Goal: Transaction & Acquisition: Book appointment/travel/reservation

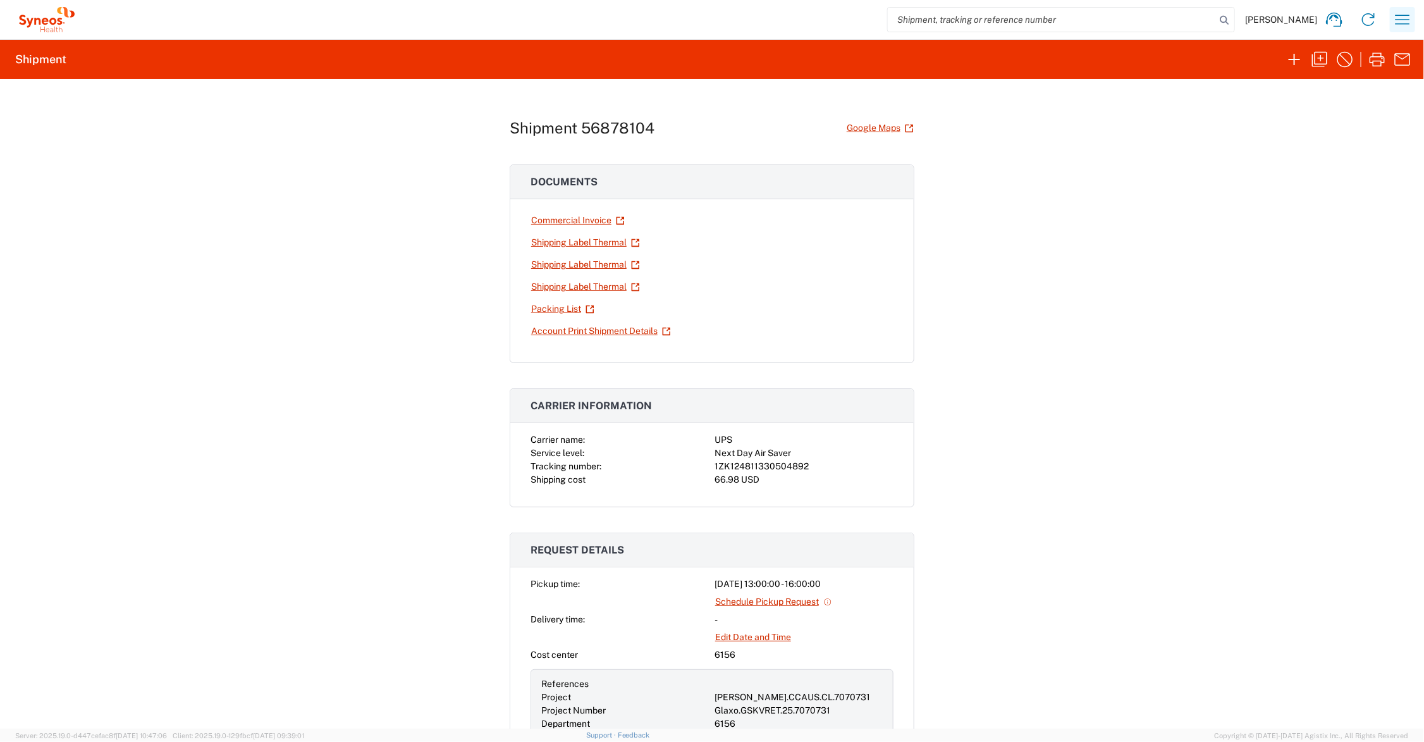
click at [1397, 10] on icon "button" at bounding box center [1402, 19] width 20 height 20
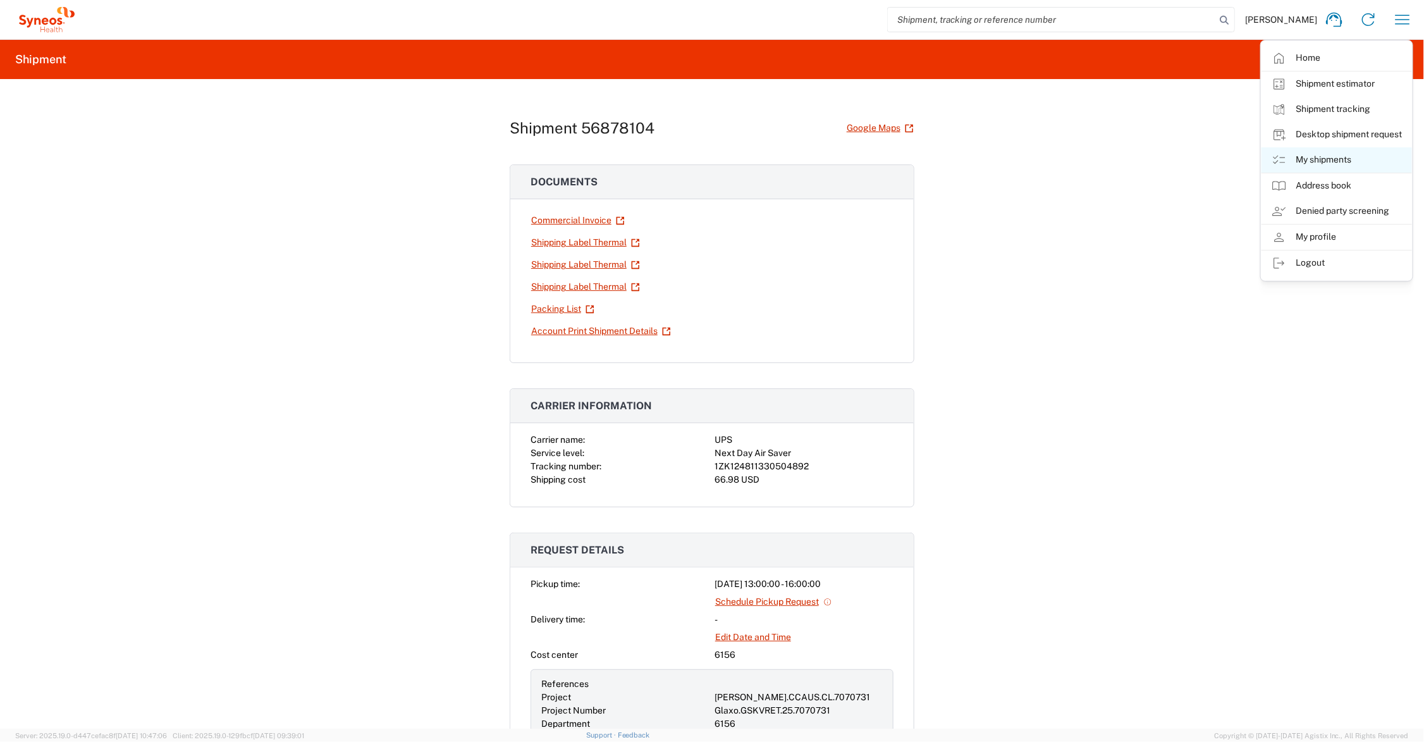
click at [1336, 159] on link "My shipments" at bounding box center [1336, 159] width 150 height 25
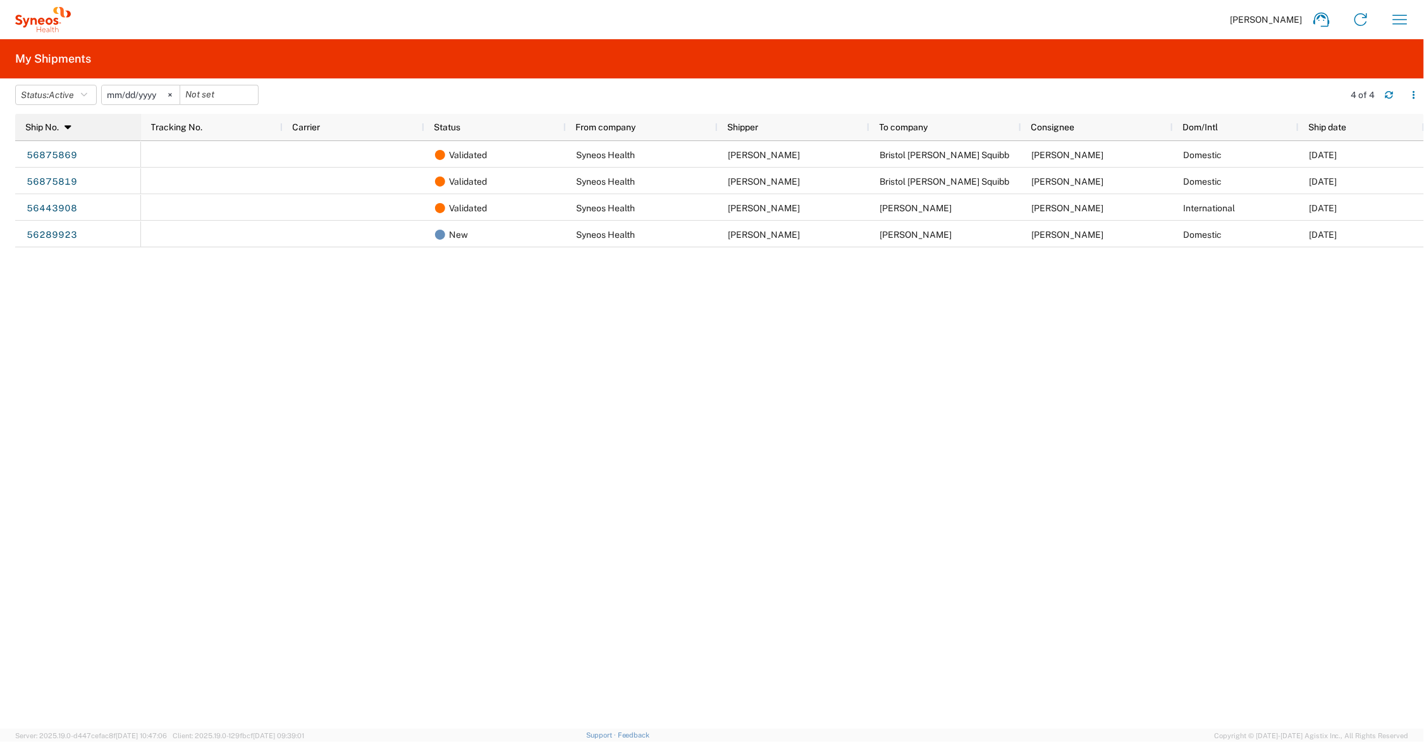
click at [68, 127] on icon at bounding box center [68, 127] width 11 height 9
click at [71, 92] on span "Active" at bounding box center [61, 95] width 25 height 10
click at [36, 157] on span "All" at bounding box center [89, 162] width 147 height 20
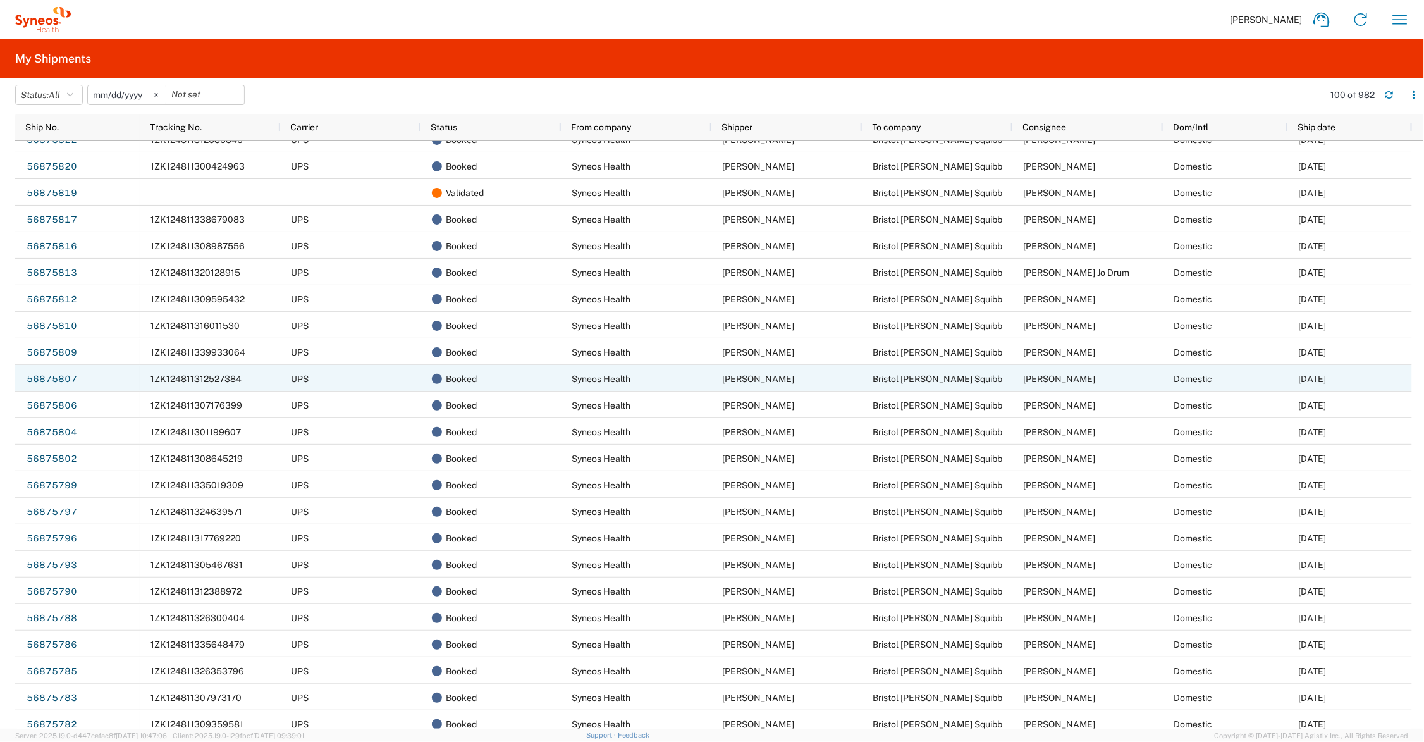
scroll to position [1581, 0]
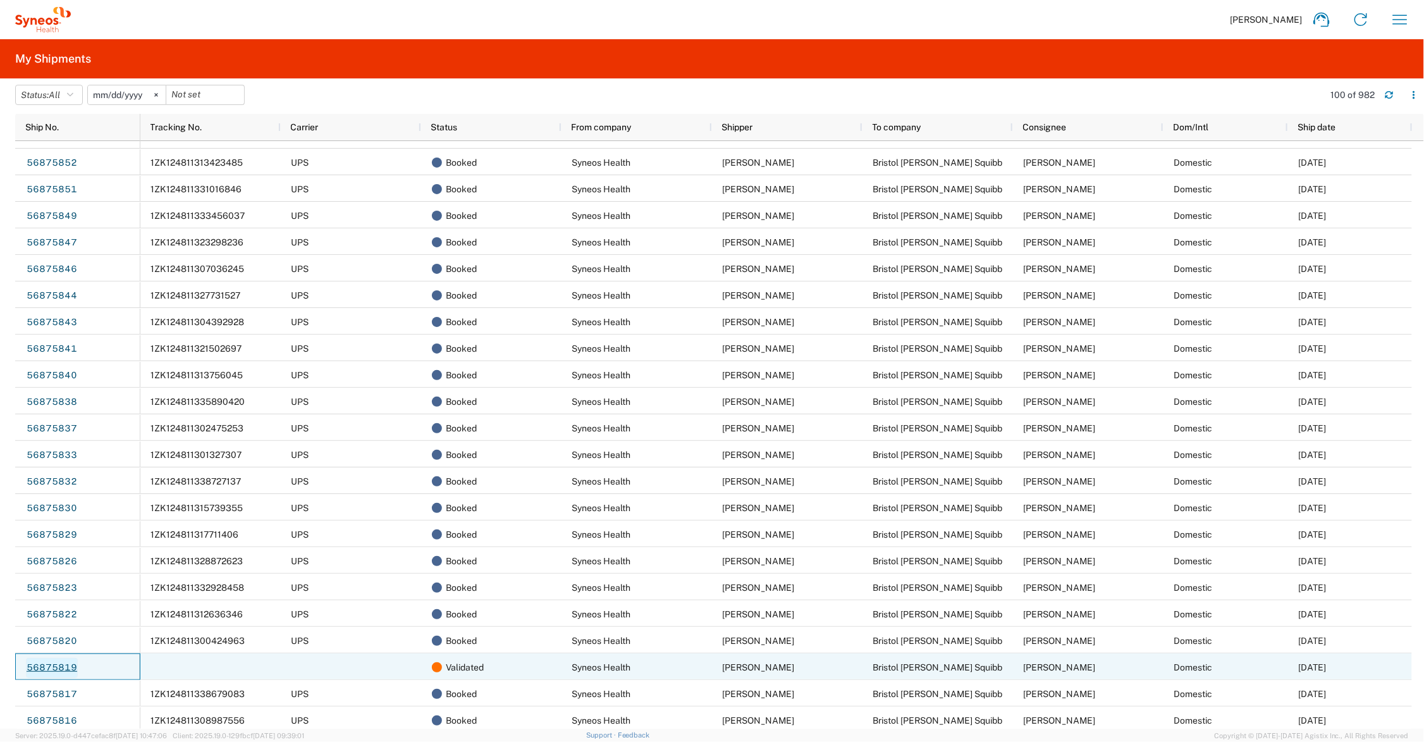
click at [60, 666] on link "56875819" at bounding box center [52, 668] width 52 height 20
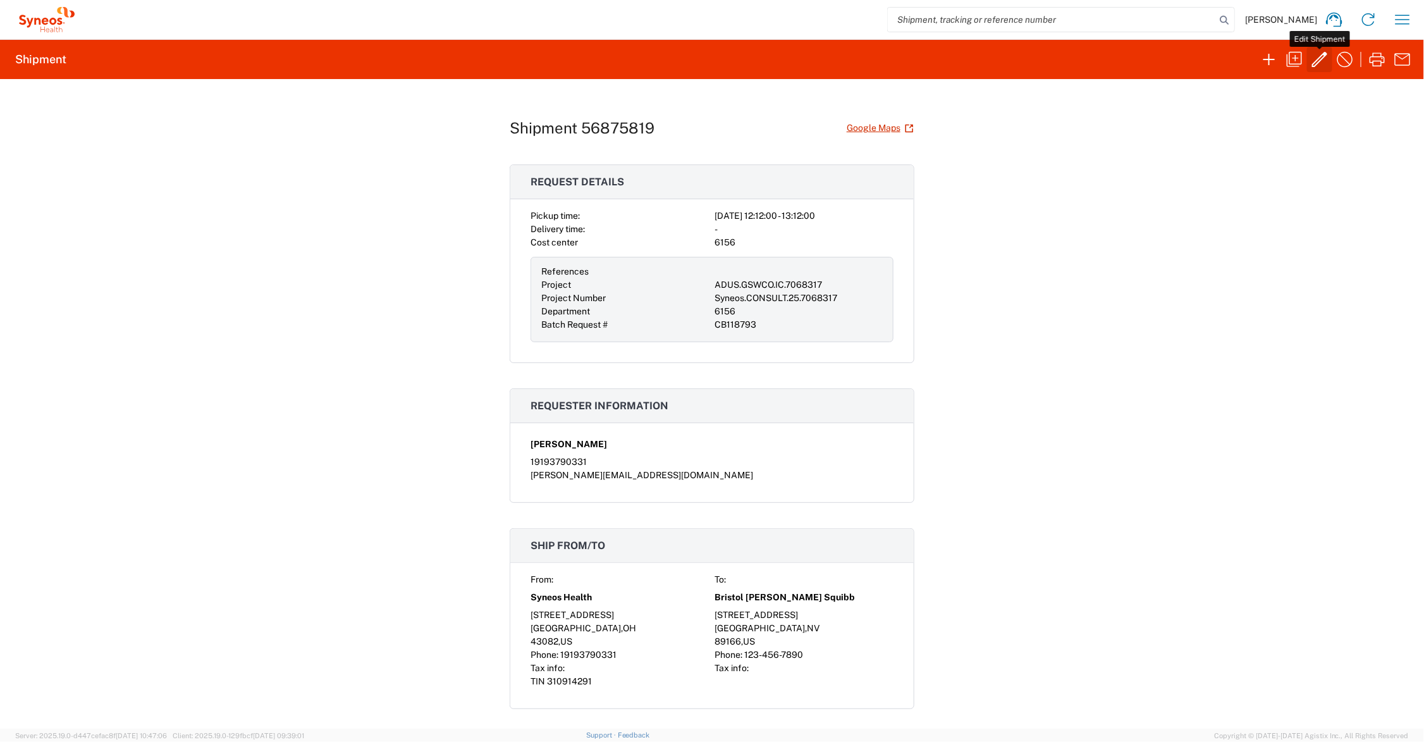
click at [1316, 57] on icon "button" at bounding box center [1319, 59] width 20 height 20
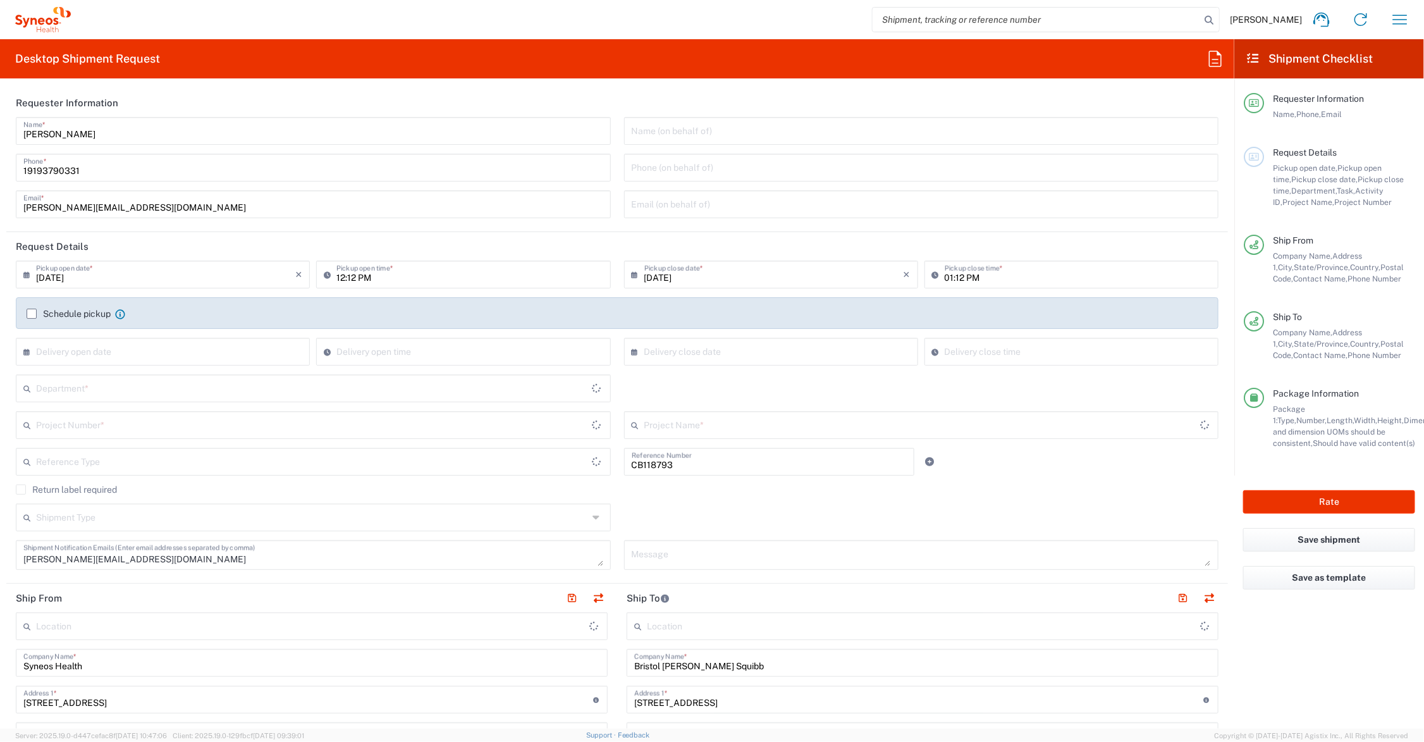
type input "Nevada"
type input "Residential/Home"
type input "Small Box"
type input "ADUS.GSWCO.IC.7068317"
type input "Batch Request #"
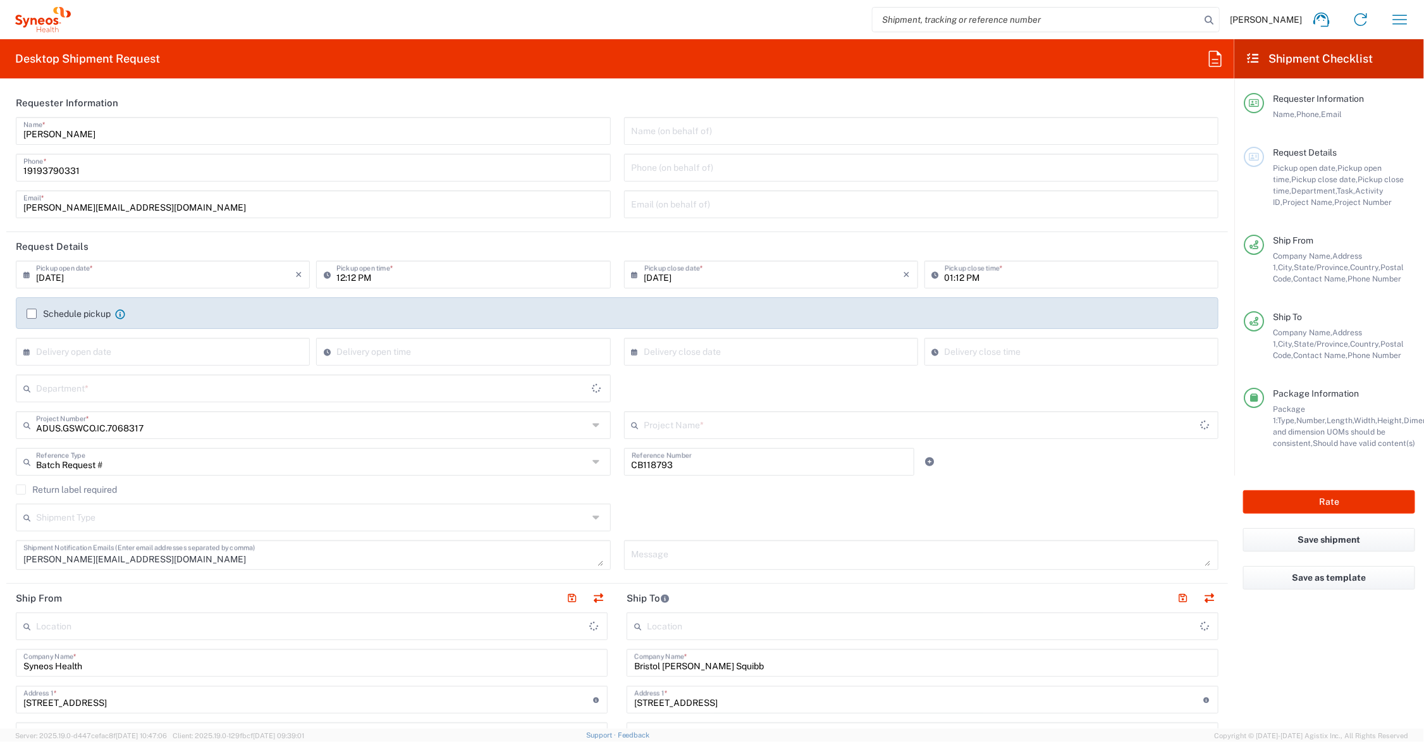
type input "United States"
type input "Ohio"
type input "United States"
type input "Syneos.CONSULT.25.7068317"
type input "6156"
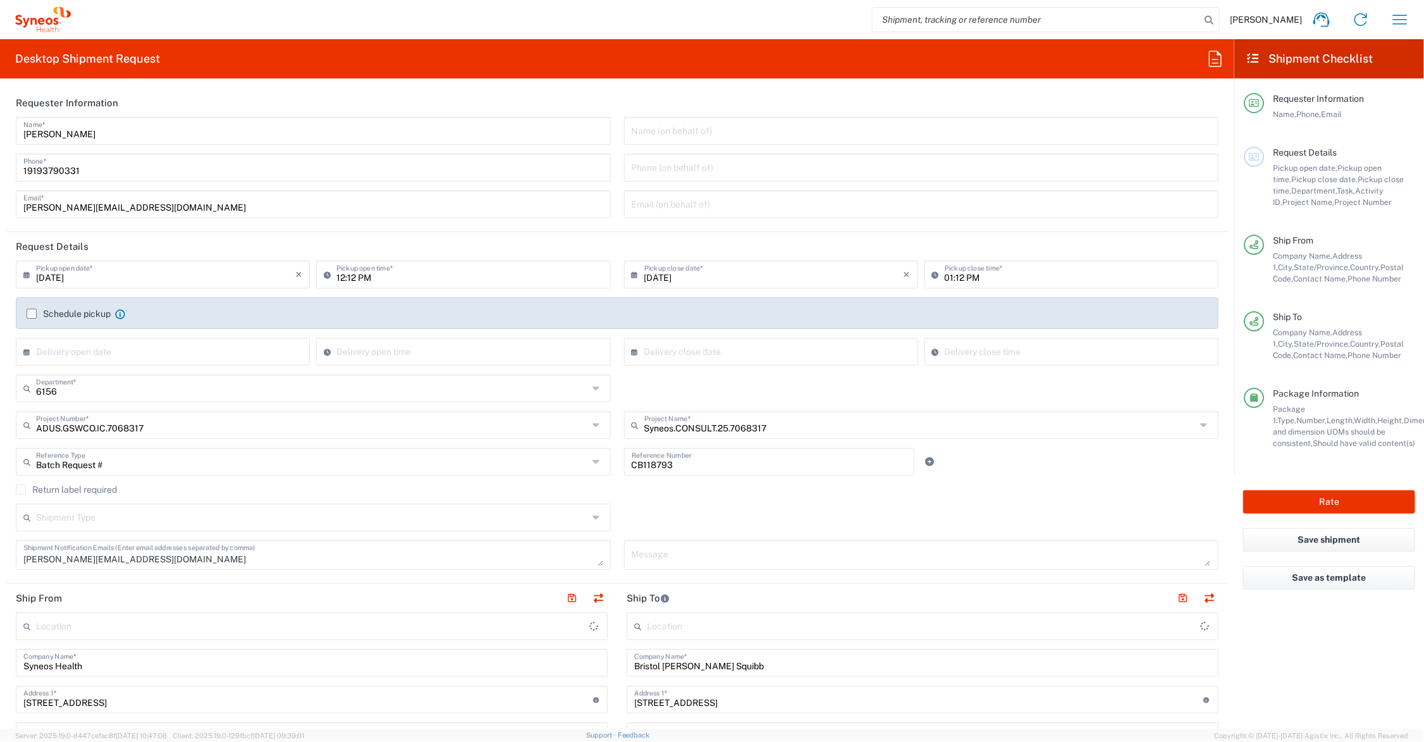
type input "Syneos Health Communications-Westerville OH"
click at [340, 276] on input "12:12 PM" at bounding box center [469, 273] width 266 height 22
type input "04:12 PM"
click at [945, 276] on input "01:12 PM" at bounding box center [1078, 273] width 266 height 22
type input "05:12 PM"
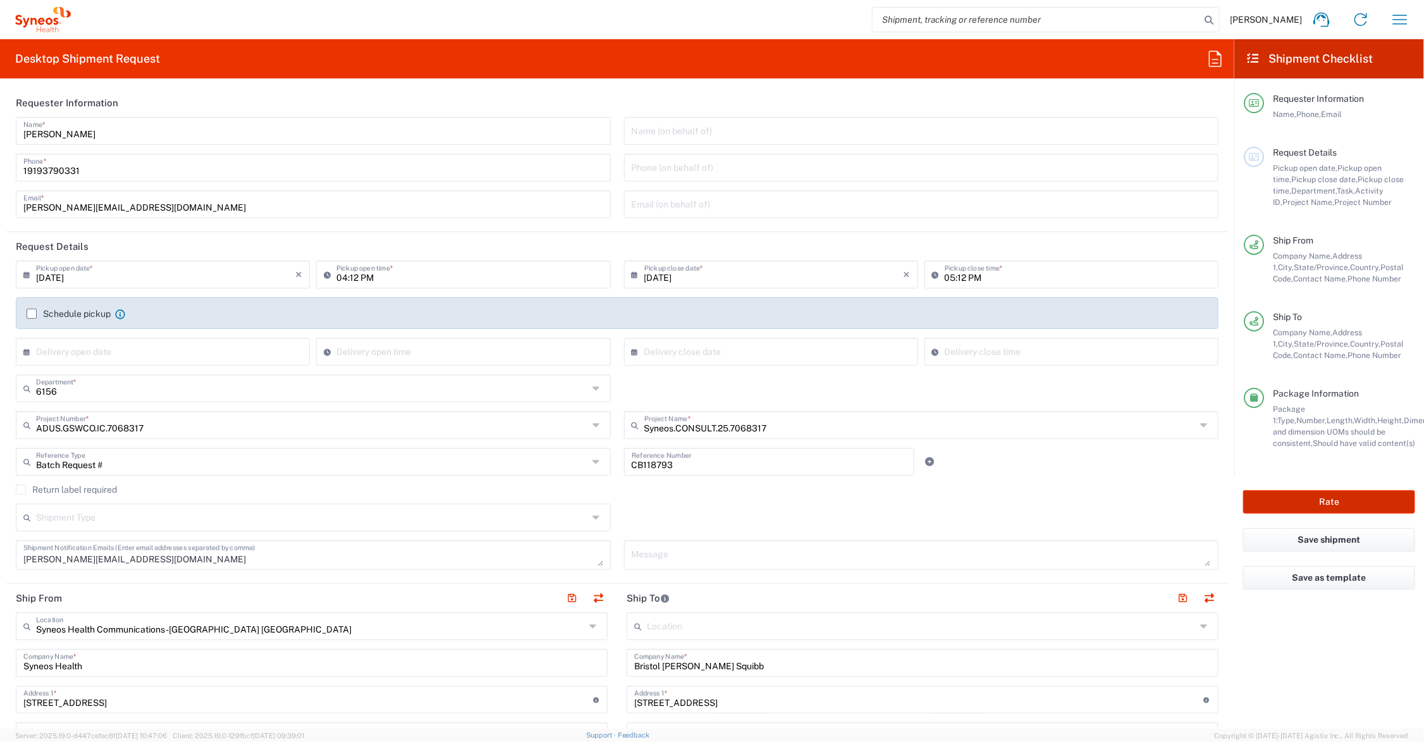
click at [1313, 498] on button "Rate" at bounding box center [1329, 501] width 172 height 23
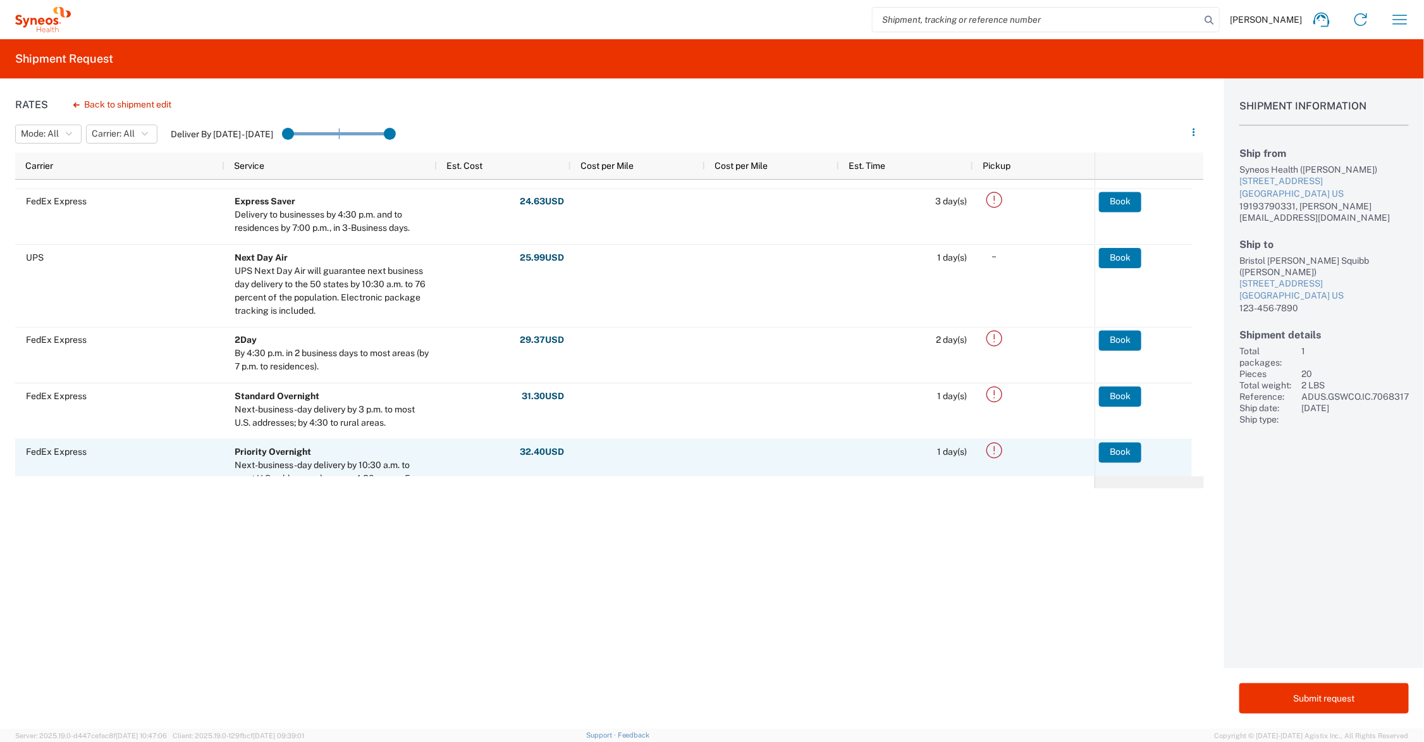
scroll to position [60, 0]
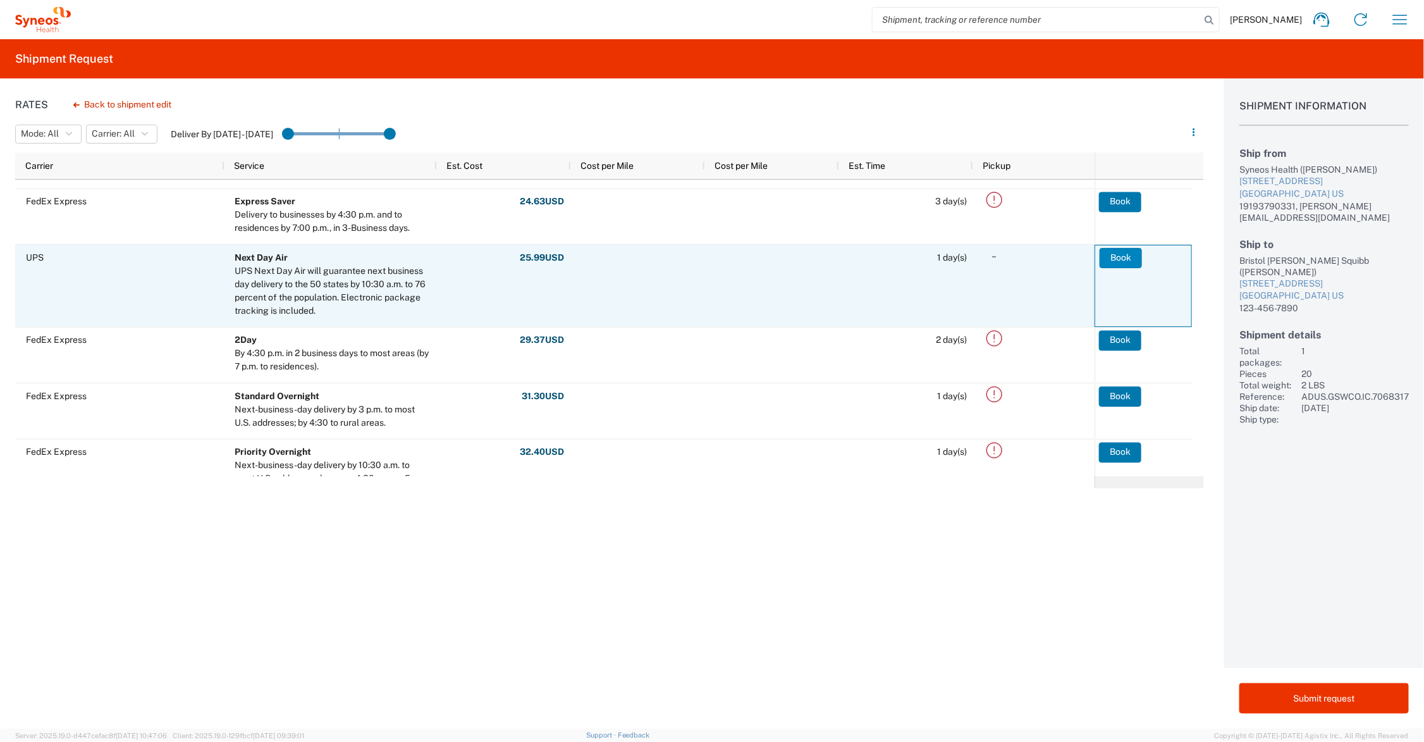
click at [1119, 256] on button "Book" at bounding box center [1121, 258] width 42 height 20
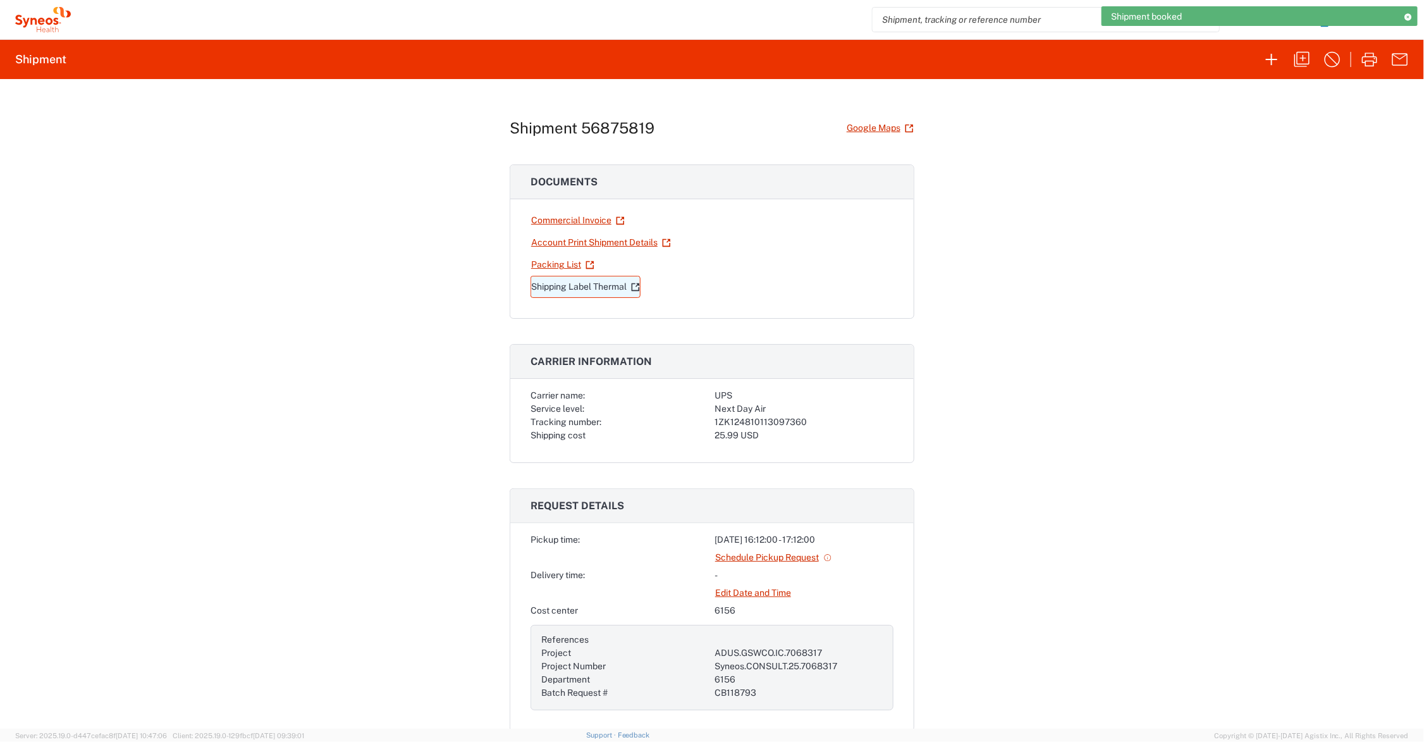
click at [596, 285] on link "Shipping Label Thermal" at bounding box center [585, 287] width 110 height 22
click at [1396, 14] on icon "button" at bounding box center [1400, 19] width 20 height 20
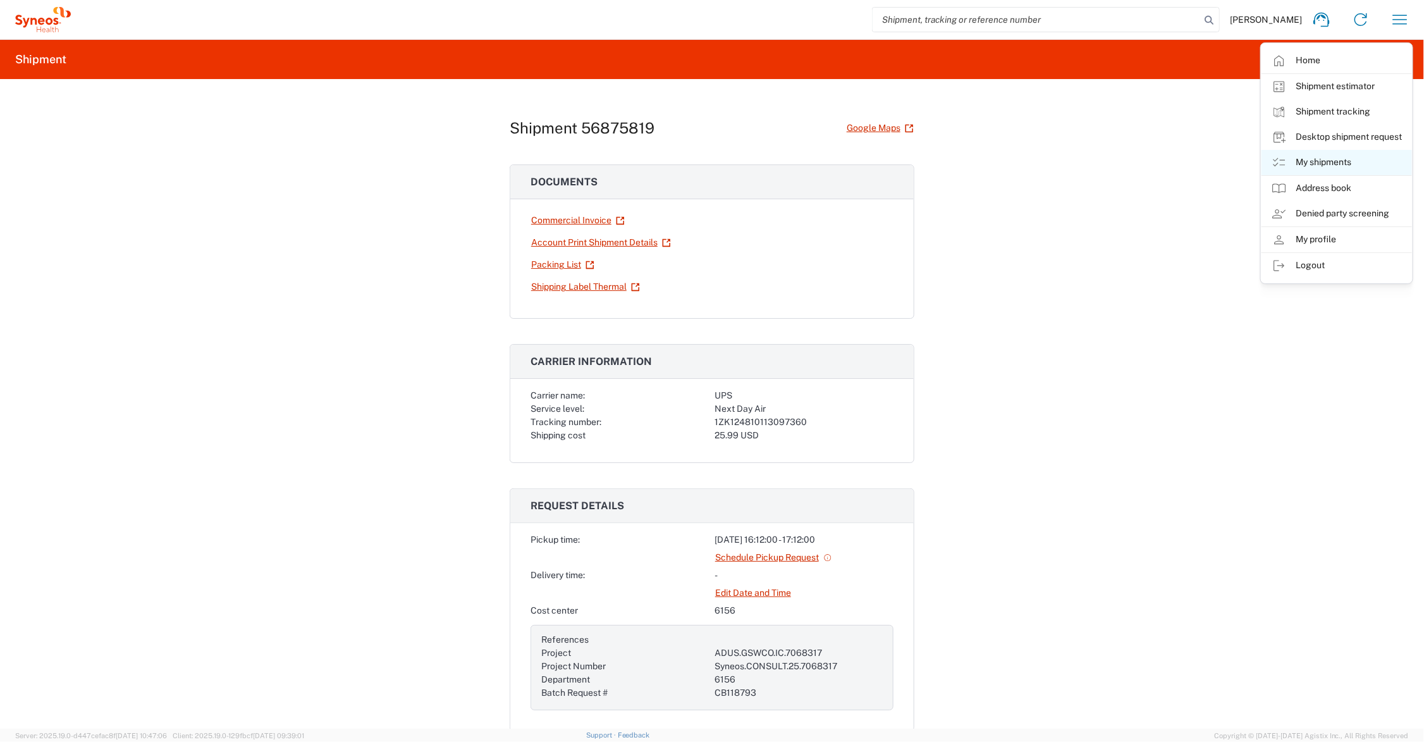
click at [1312, 160] on link "My shipments" at bounding box center [1336, 162] width 150 height 25
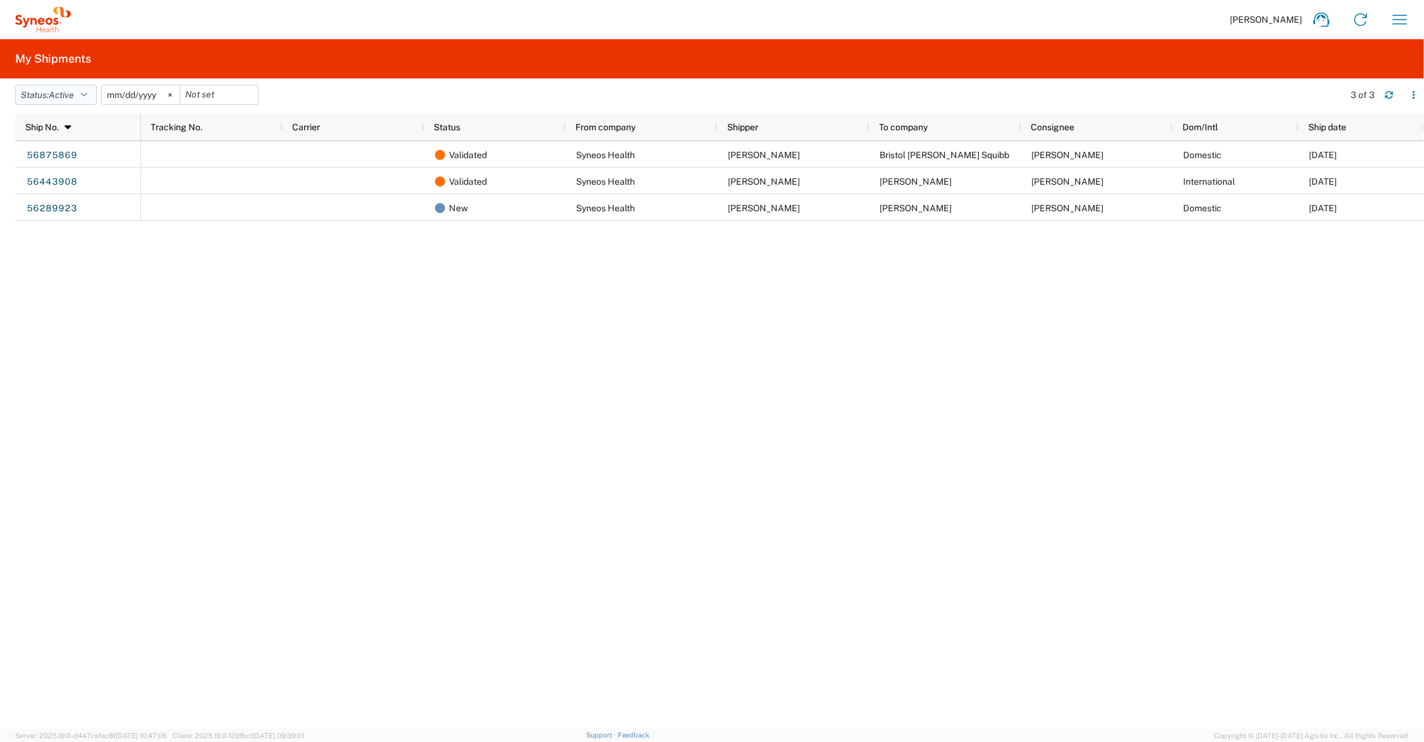
click at [87, 94] on icon "button" at bounding box center [84, 94] width 6 height 9
click at [66, 162] on span "All" at bounding box center [89, 162] width 147 height 20
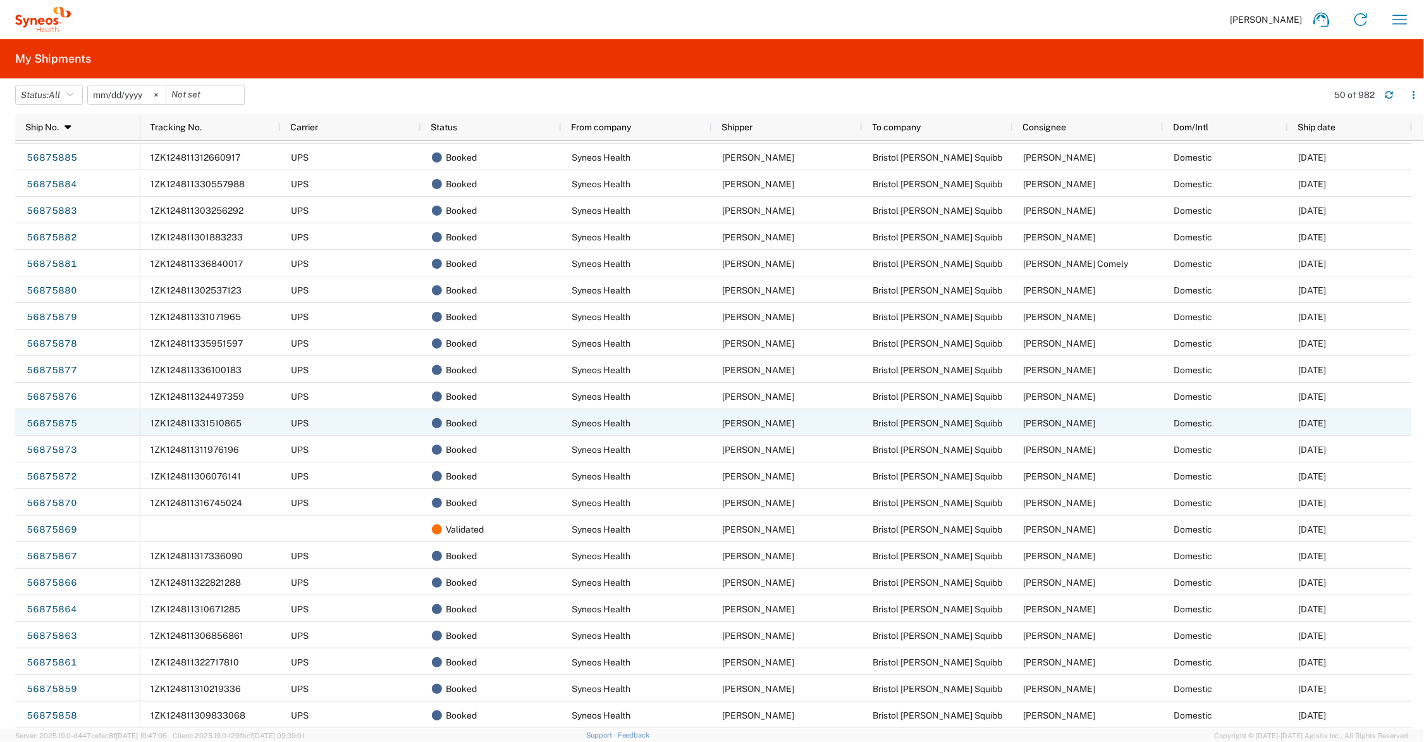
scroll to position [316, 0]
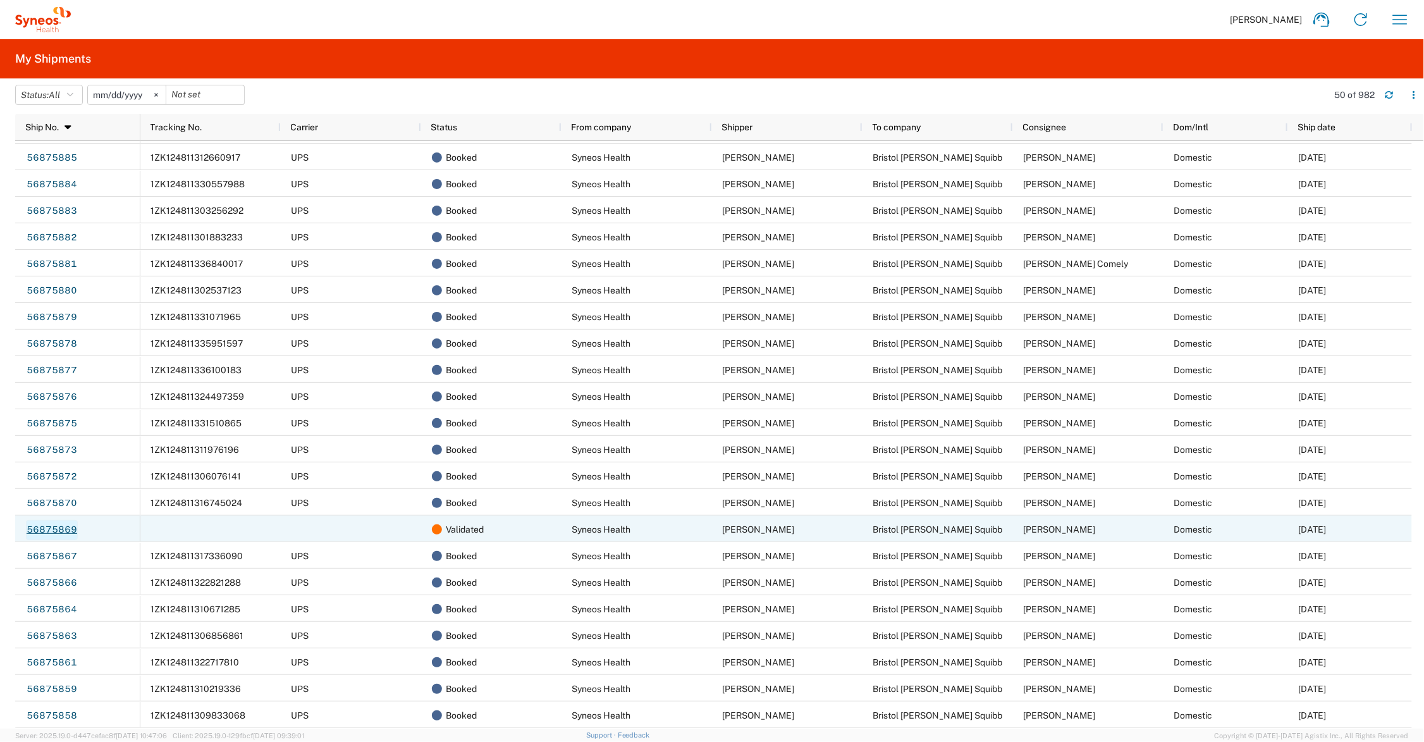
click at [61, 528] on link "56875869" at bounding box center [52, 530] width 52 height 20
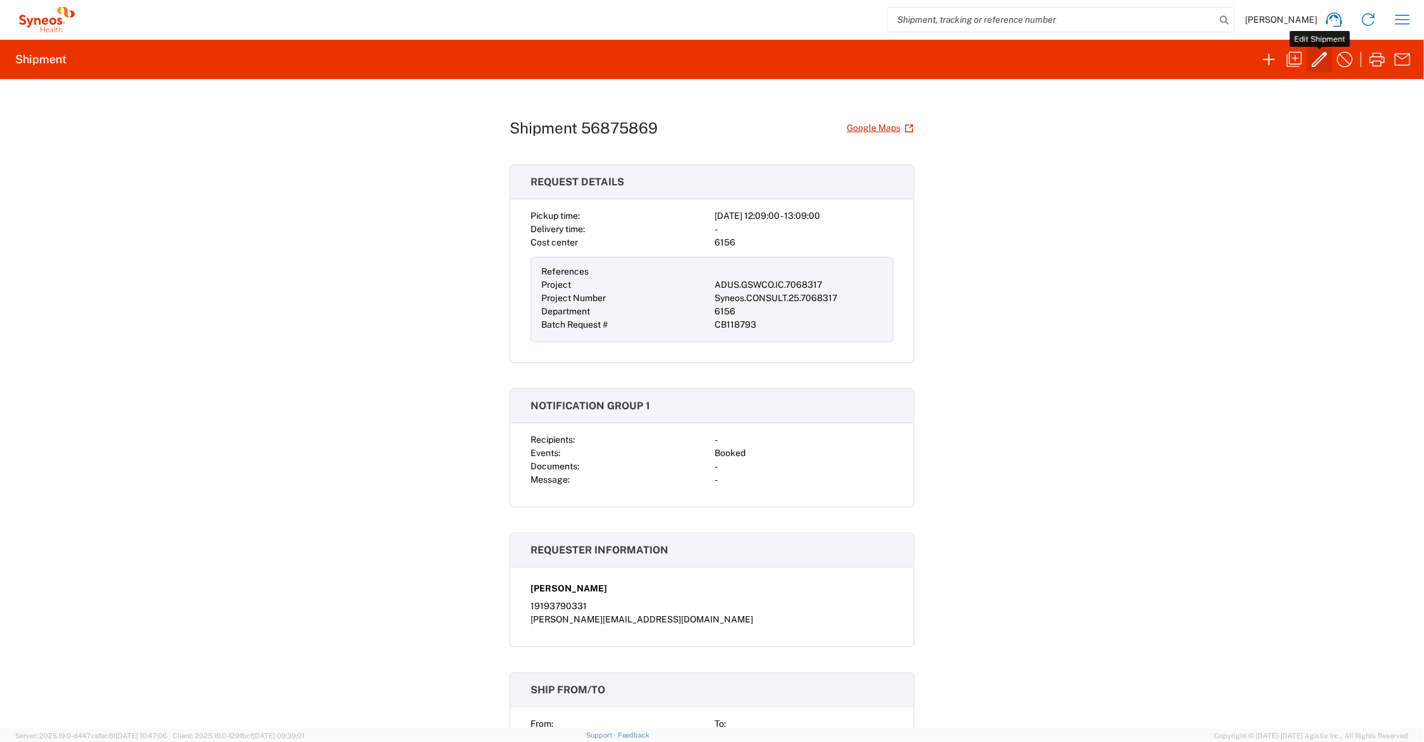
click at [1320, 58] on icon "button" at bounding box center [1319, 59] width 15 height 15
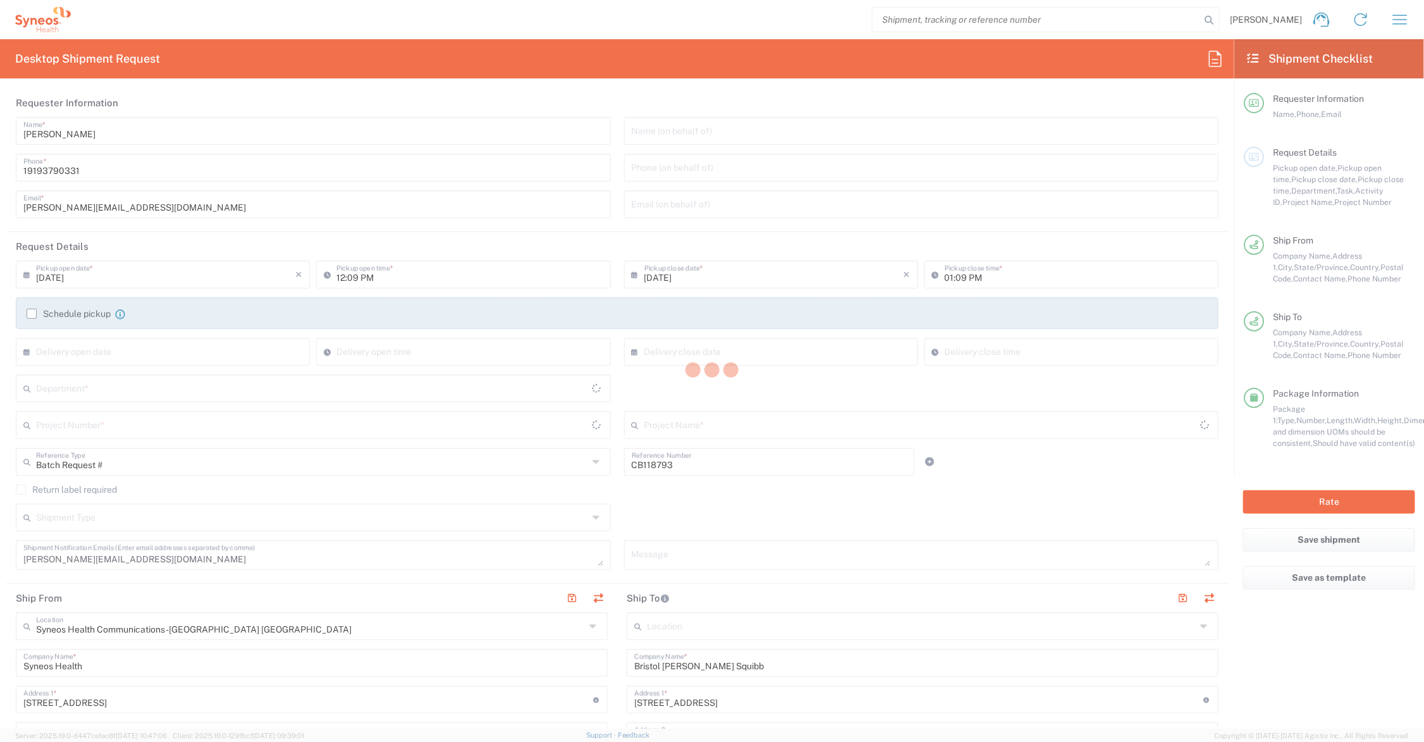
type input "ADUS.GSWCO.IC.7068317"
type input "Ohio"
type input "New Hampshire"
type input "Small Box"
type input "Syneos.CONSULT.25.7068317"
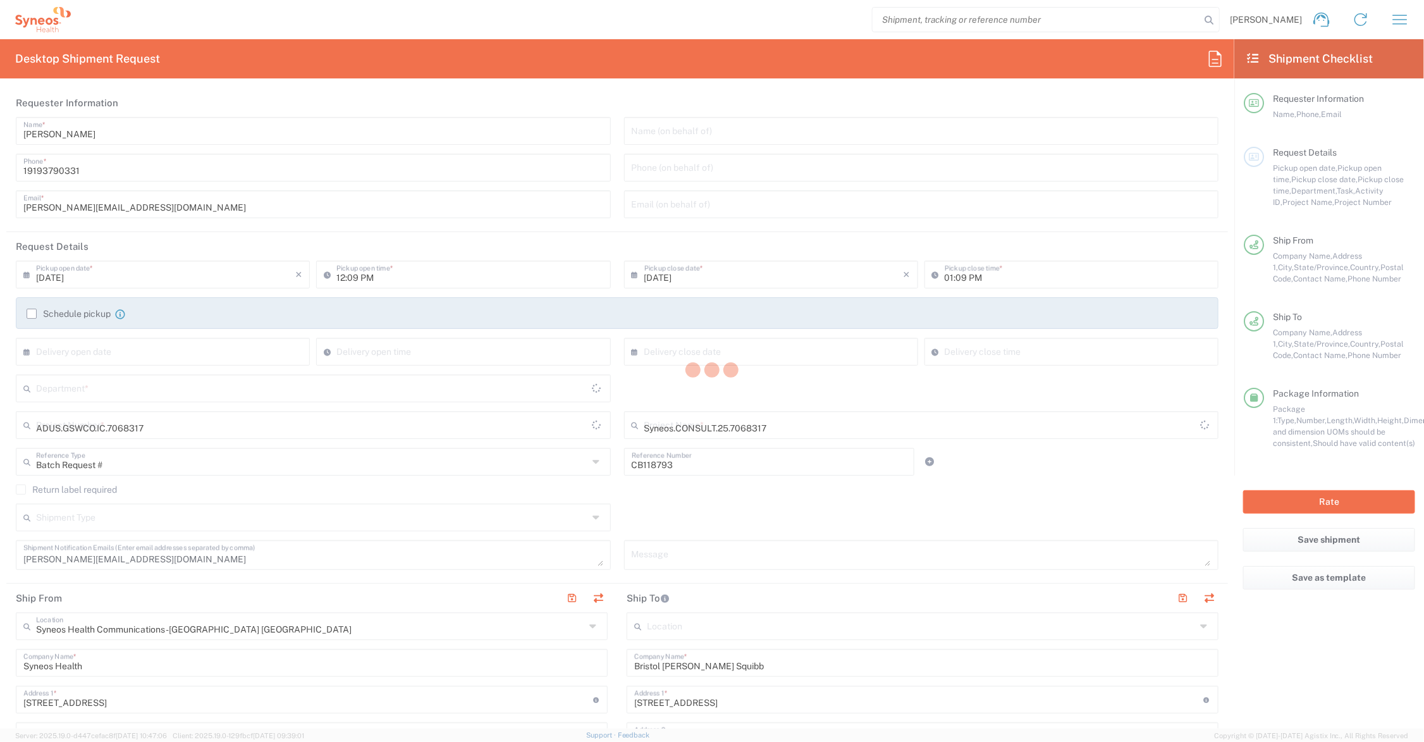
type input "6156"
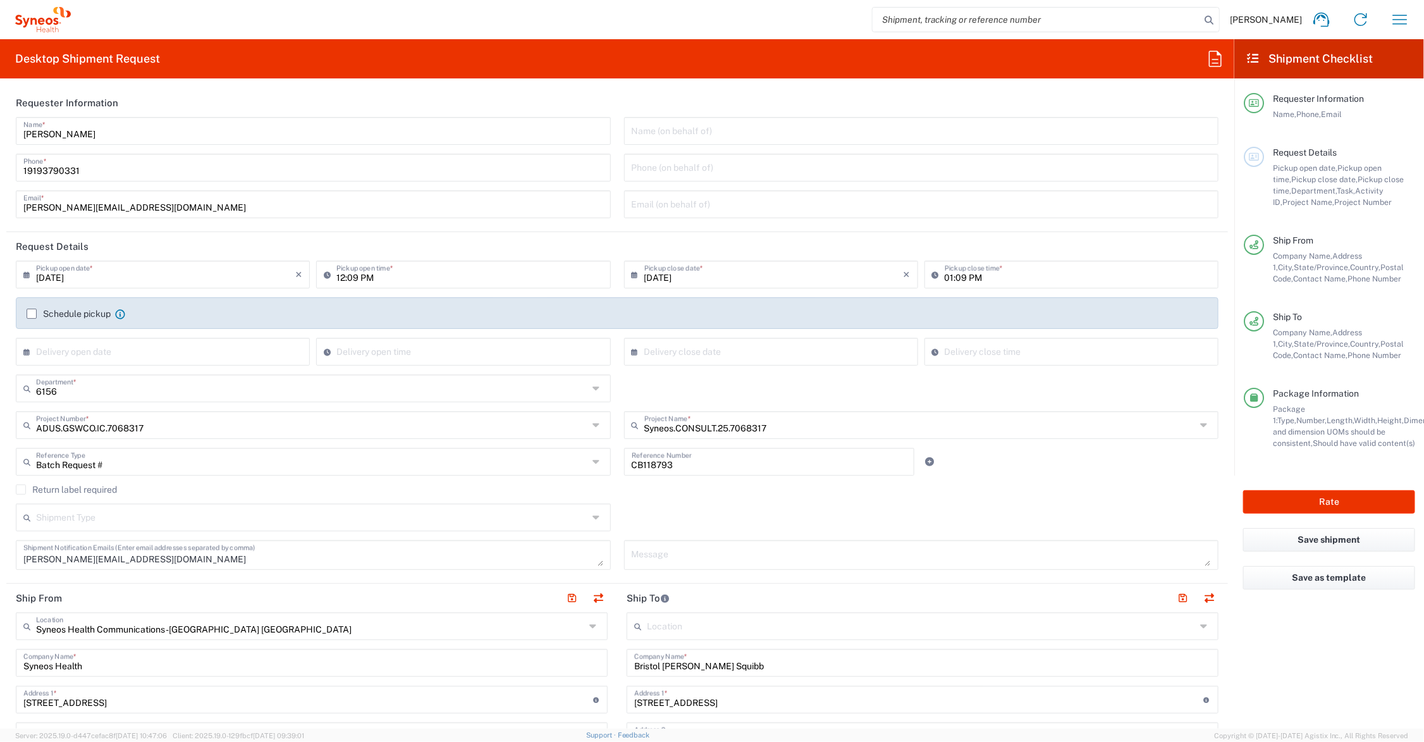
click at [338, 276] on input "12:09 PM" at bounding box center [469, 273] width 266 height 22
type input "04:09 PM"
click at [945, 279] on input "01:09 PM" at bounding box center [1078, 273] width 266 height 22
type input "05:09 PM"
click at [1282, 500] on button "Rate" at bounding box center [1329, 501] width 172 height 23
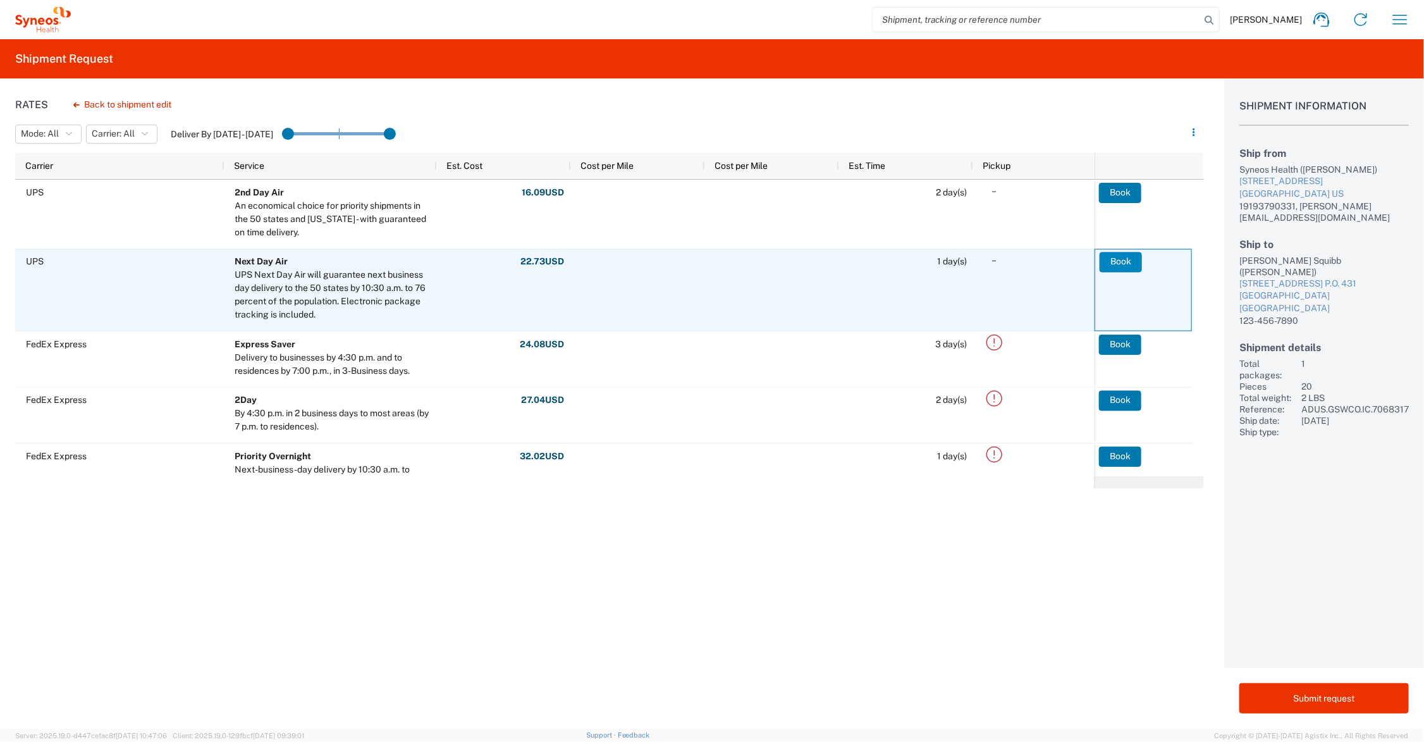
click at [1129, 261] on button "Book" at bounding box center [1121, 262] width 42 height 20
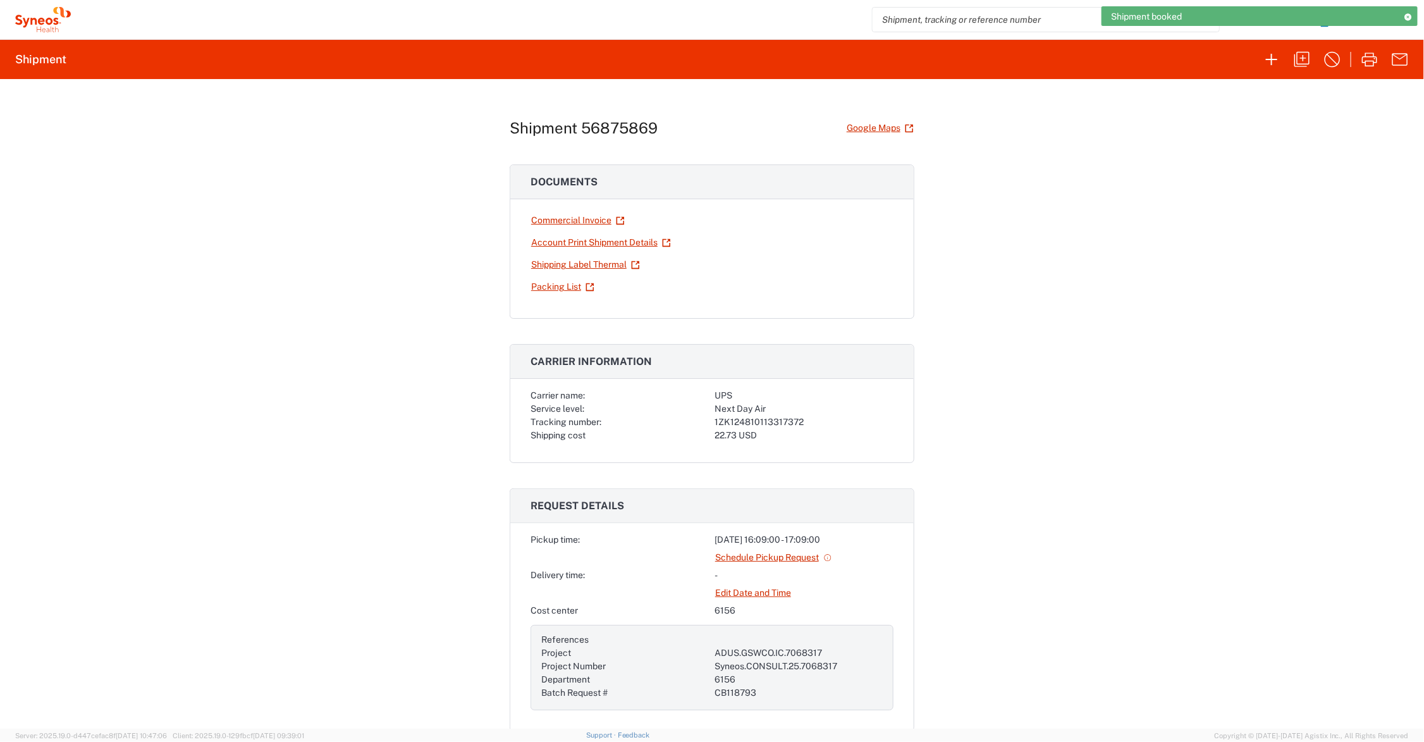
click at [601, 264] on link "Shipping Label Thermal" at bounding box center [585, 265] width 110 height 22
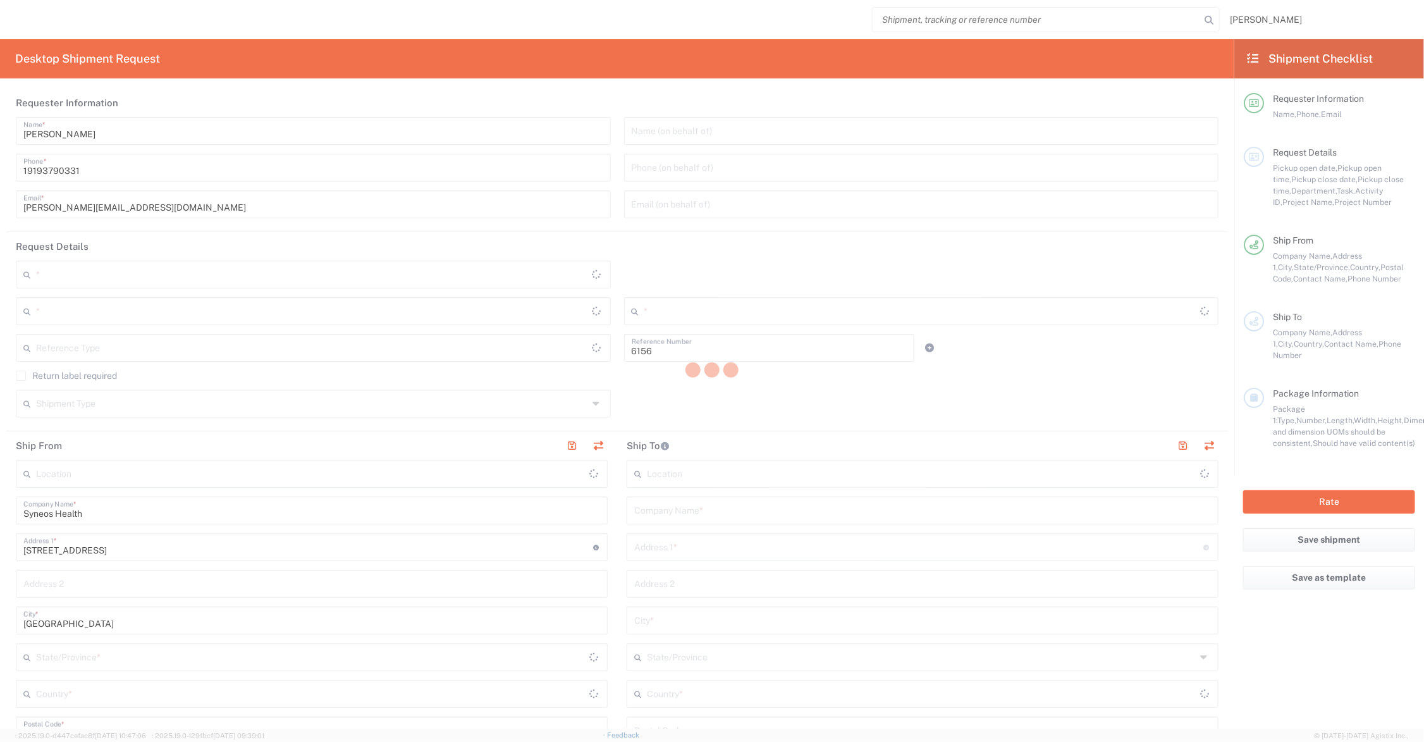
type input "Department"
type input "[US_STATE]"
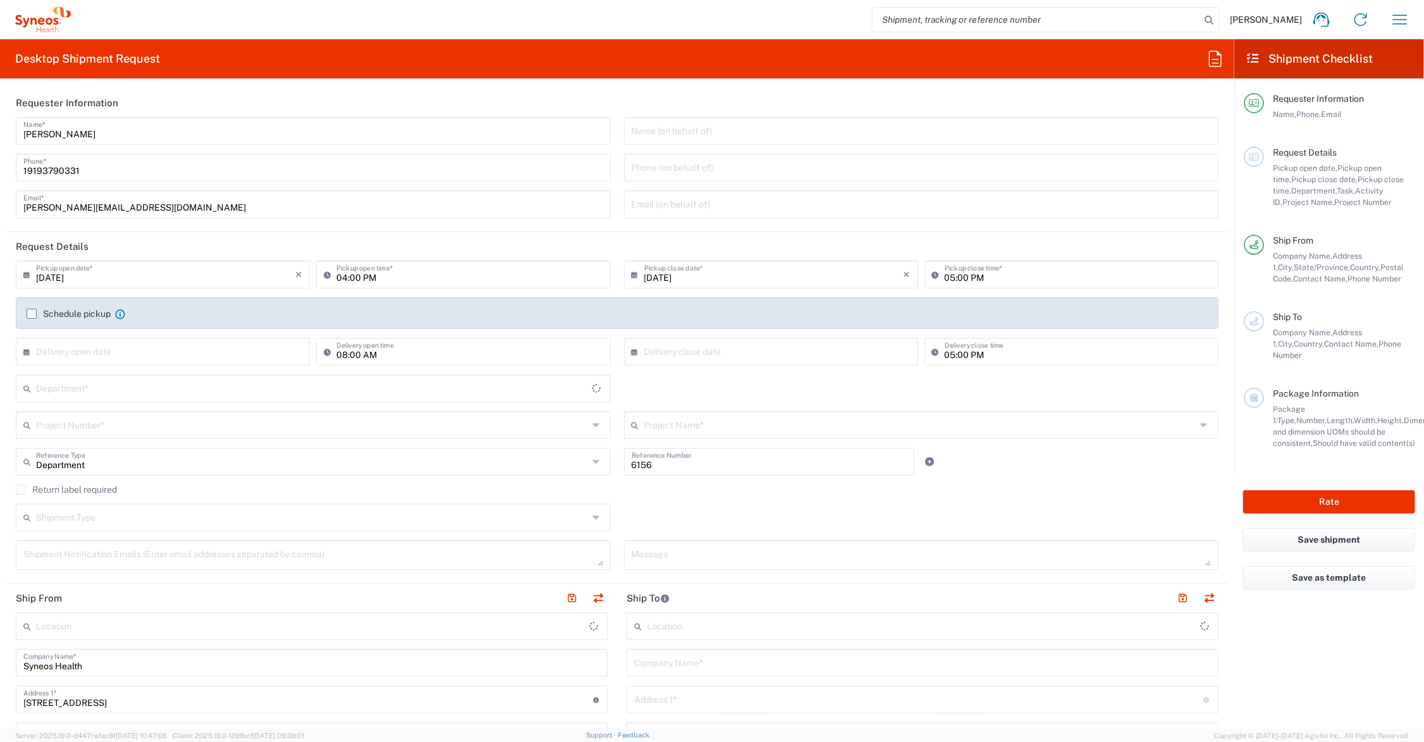
type input "[GEOGRAPHIC_DATA]"
type input "Syneos Health Communications-Westerville OH"
click at [112, 384] on input "text" at bounding box center [312, 387] width 552 height 22
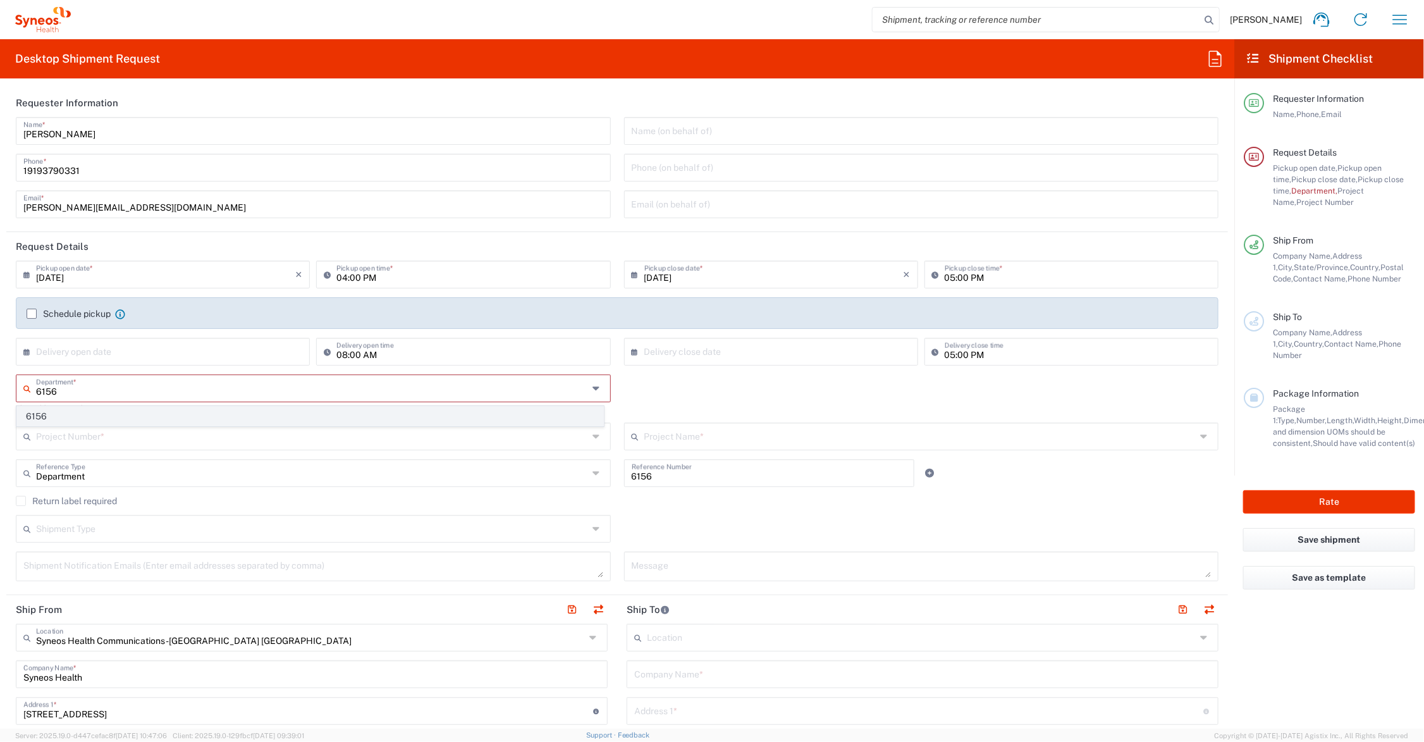
type input "6156"
click at [55, 412] on span "6156" at bounding box center [310, 417] width 586 height 20
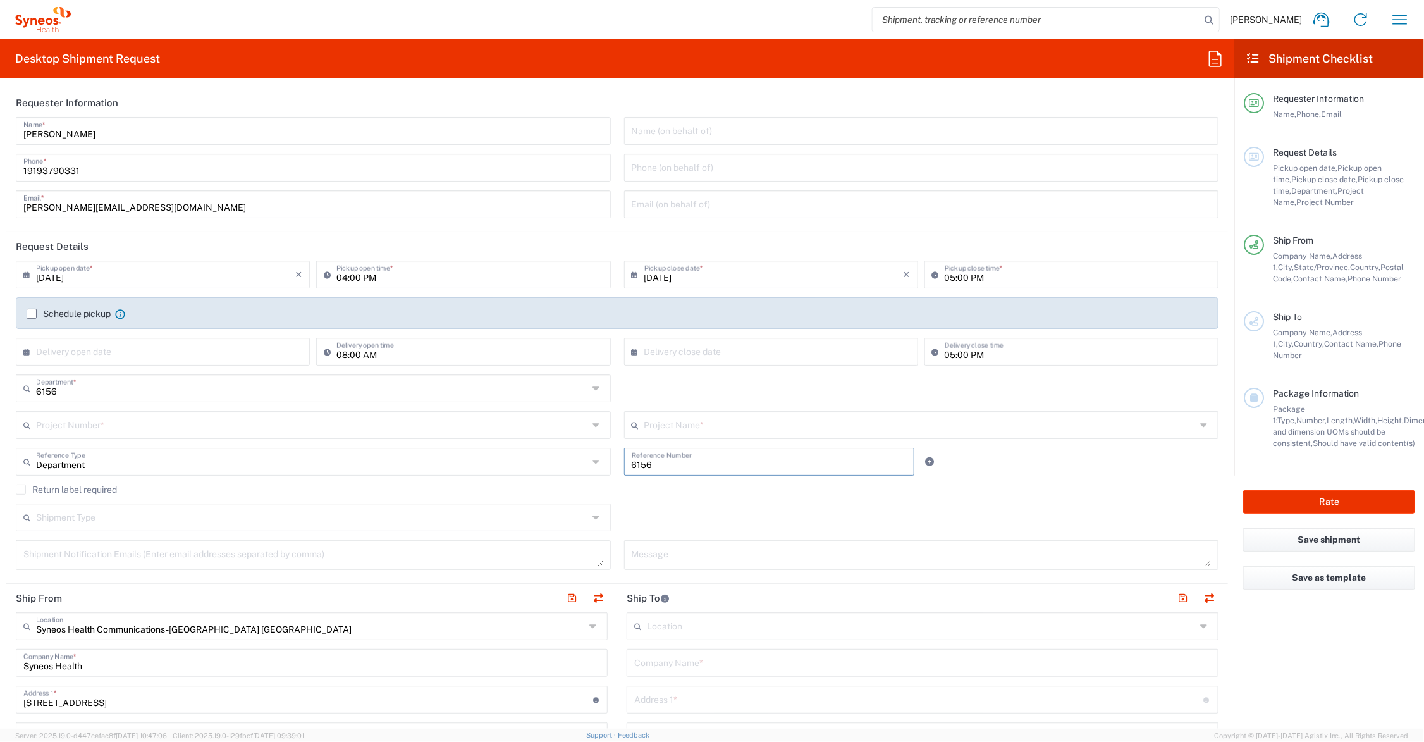
drag, startPoint x: 618, startPoint y: 457, endPoint x: 595, endPoint y: 457, distance: 22.8
click at [595, 457] on div "Department Reference Type Department Account Type Activity ID Airline Appointme…" at bounding box center [617, 466] width 1216 height 37
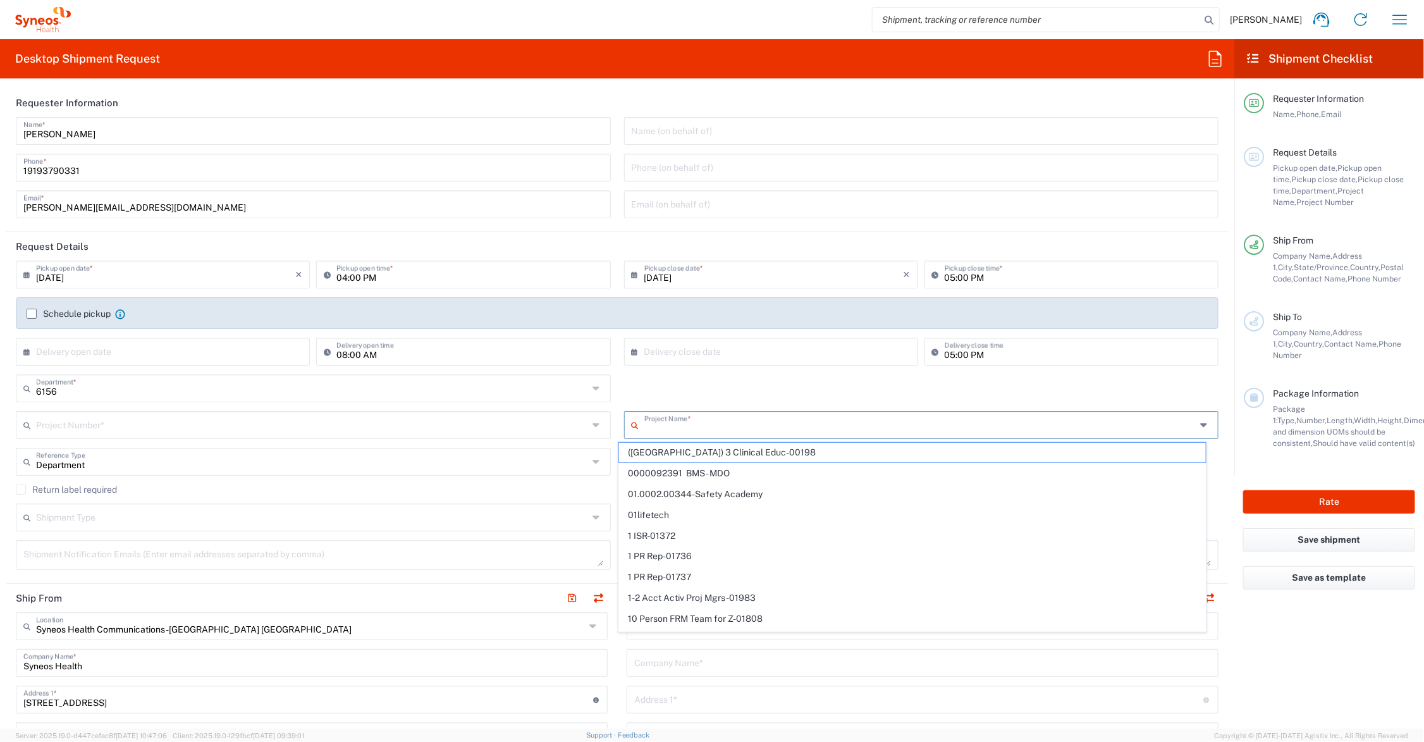
click at [674, 419] on input "text" at bounding box center [920, 424] width 552 height 22
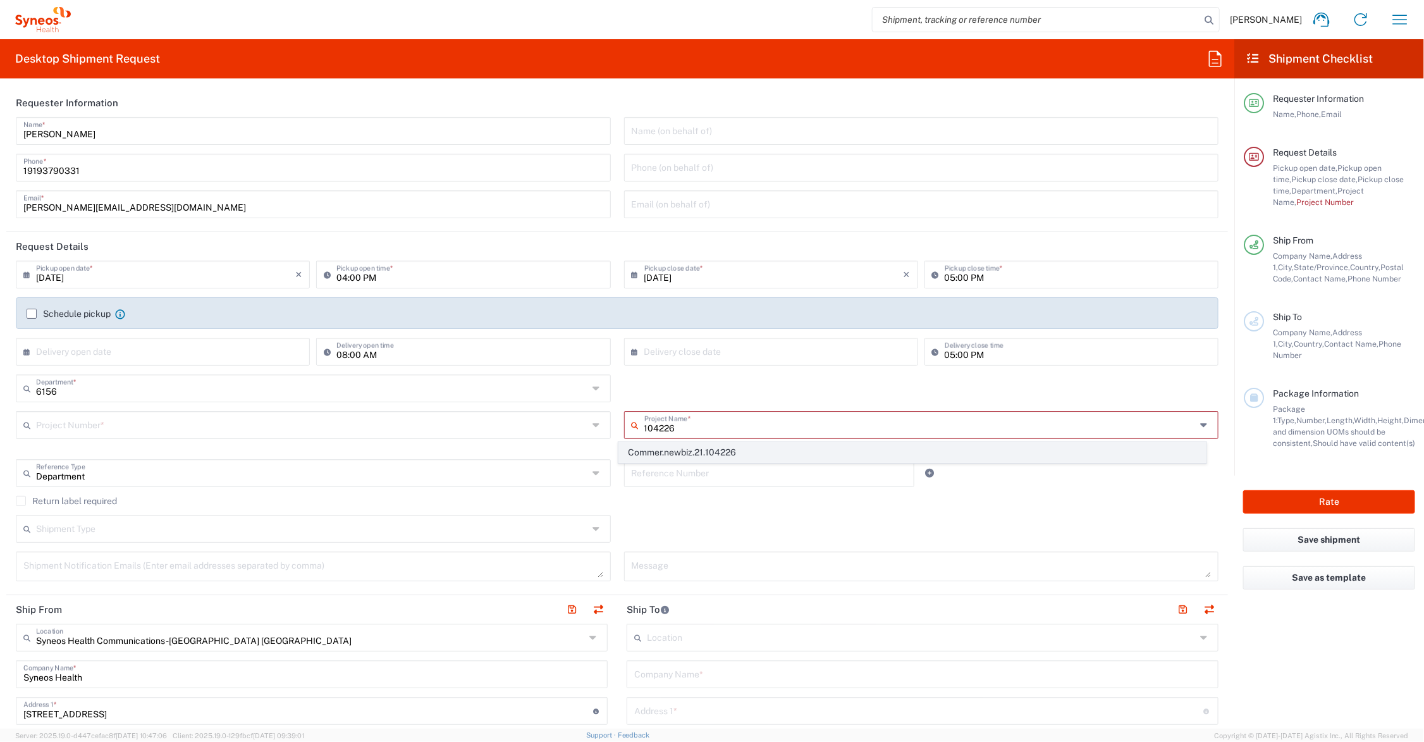
click at [675, 449] on span "Commer.newbiz.21.104226" at bounding box center [912, 453] width 586 height 20
type input "Commer.newbiz.21.104226"
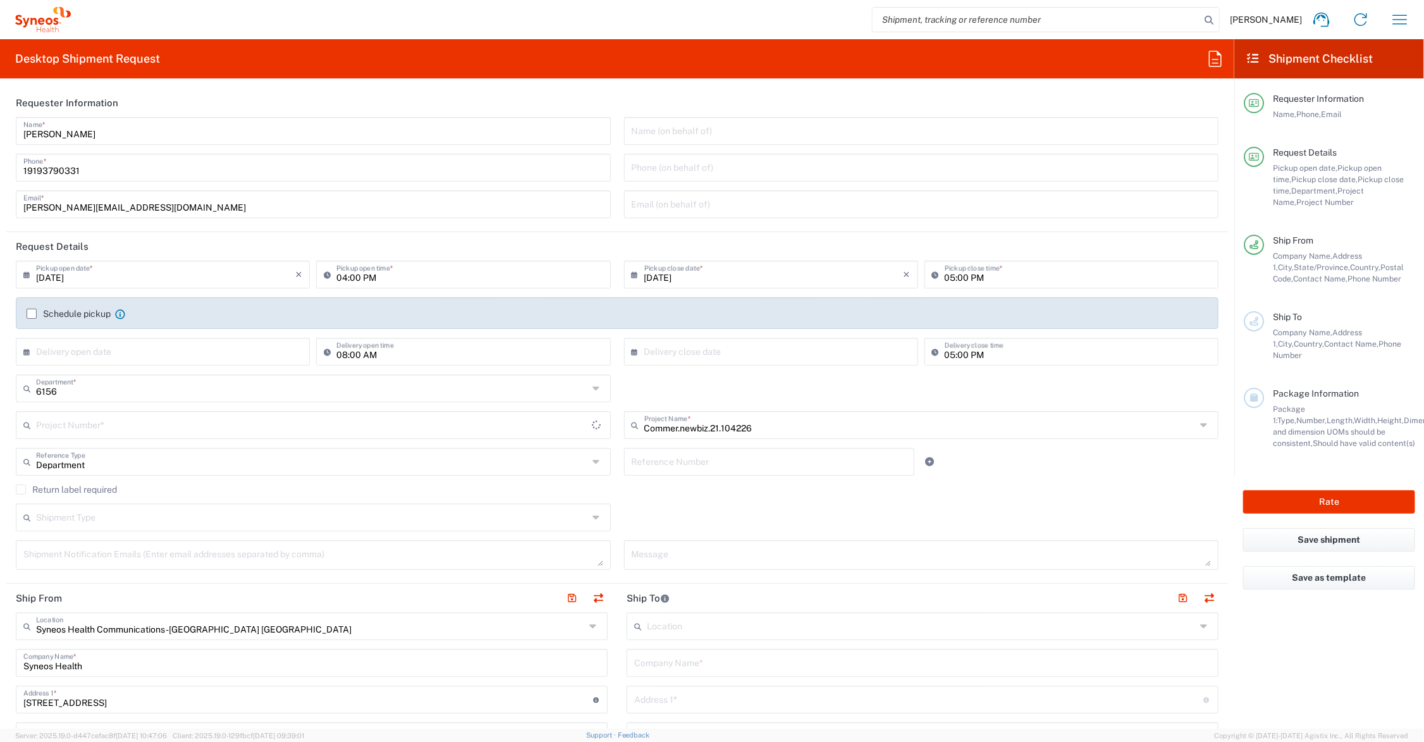
type input "ADUS.INCHO.NB.104226"
click at [671, 458] on input "text" at bounding box center [770, 461] width 276 height 22
type input "task 194"
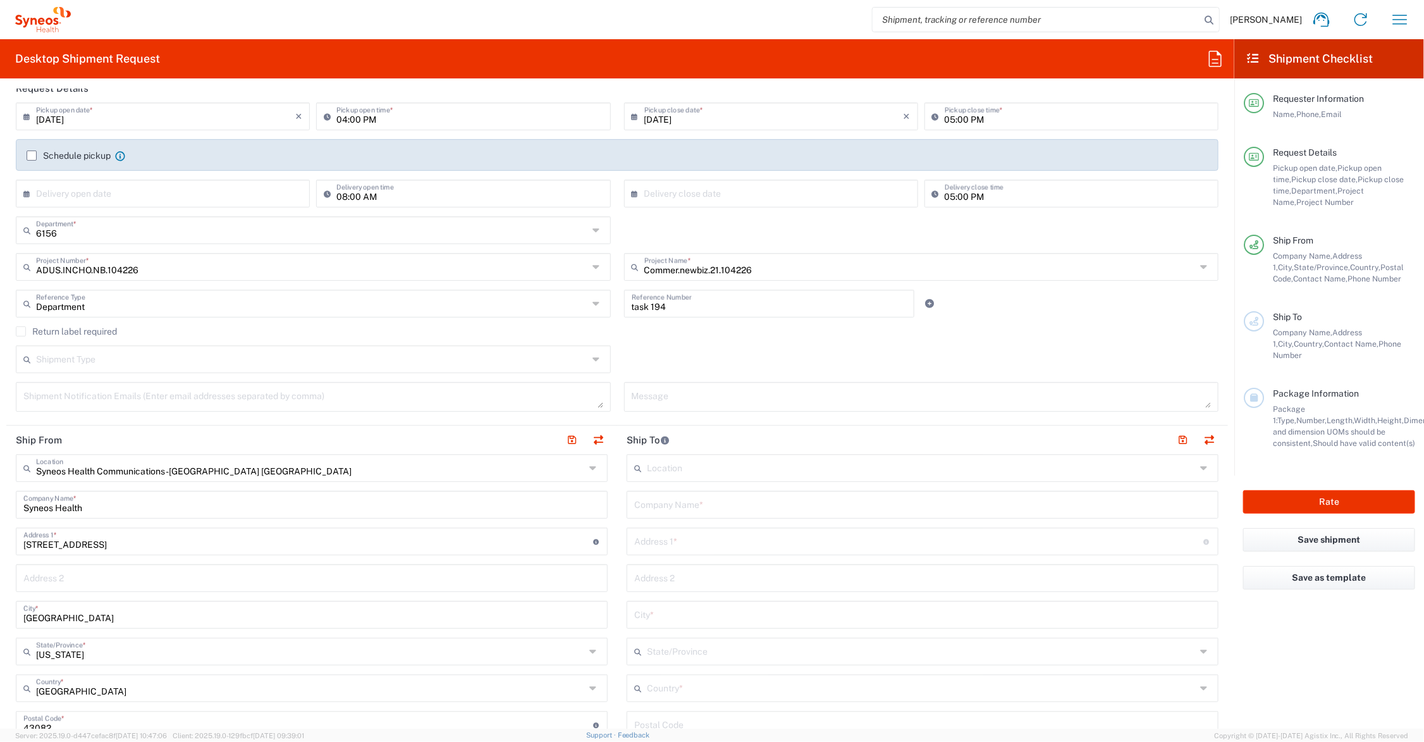
click at [712, 503] on input "text" at bounding box center [922, 504] width 577 height 22
type input "Residence Inn Wilmington DT."
click at [740, 541] on input "text" at bounding box center [919, 540] width 570 height 22
type input "1300 N. Market St."
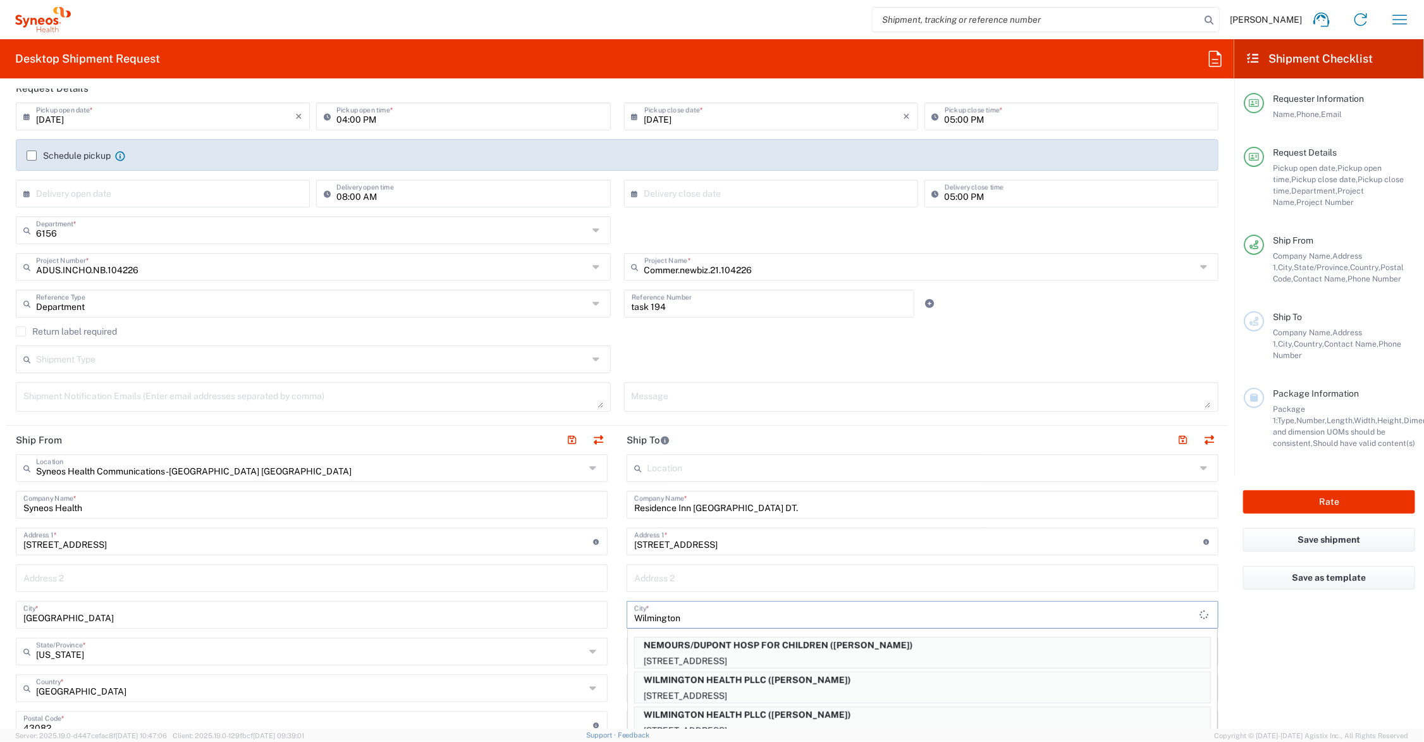
type input "Wilmington"
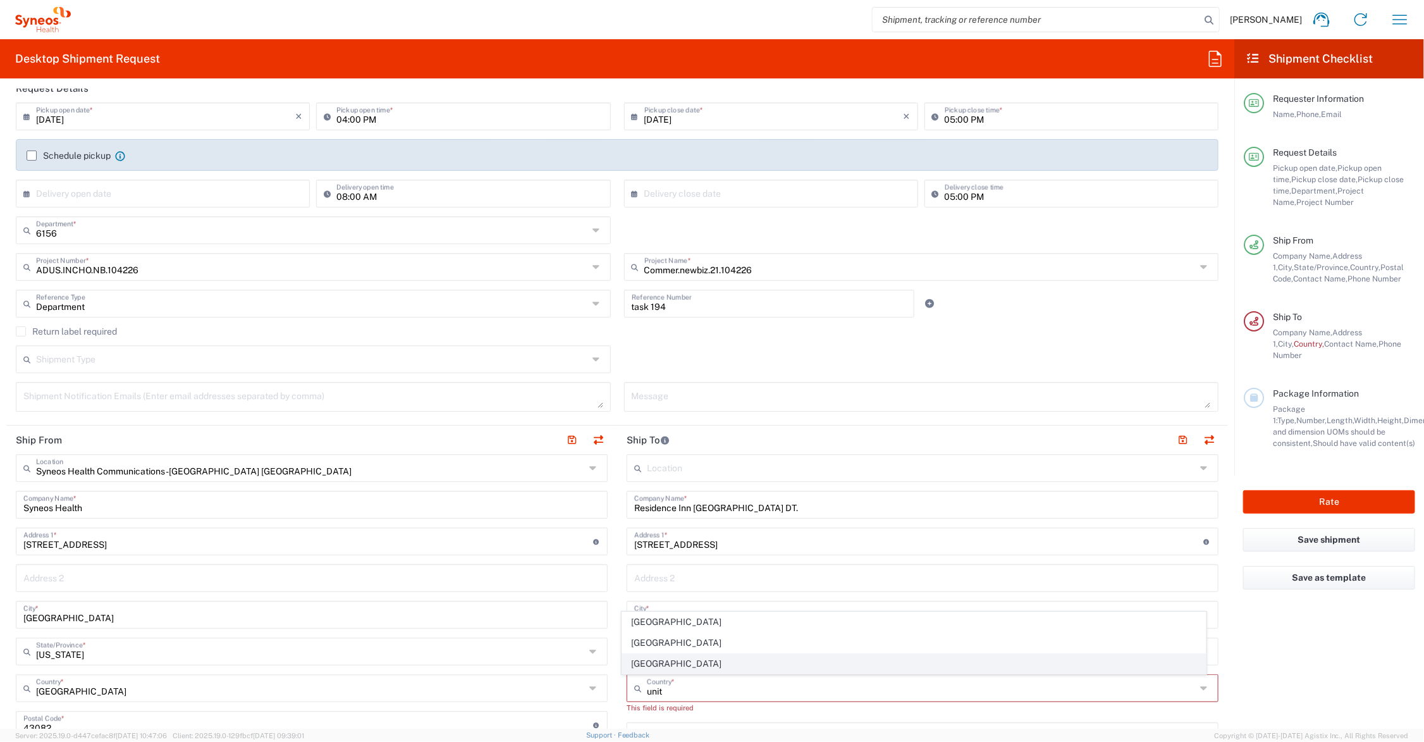
click at [645, 659] on span "United States" at bounding box center [914, 664] width 584 height 20
type input "United States"
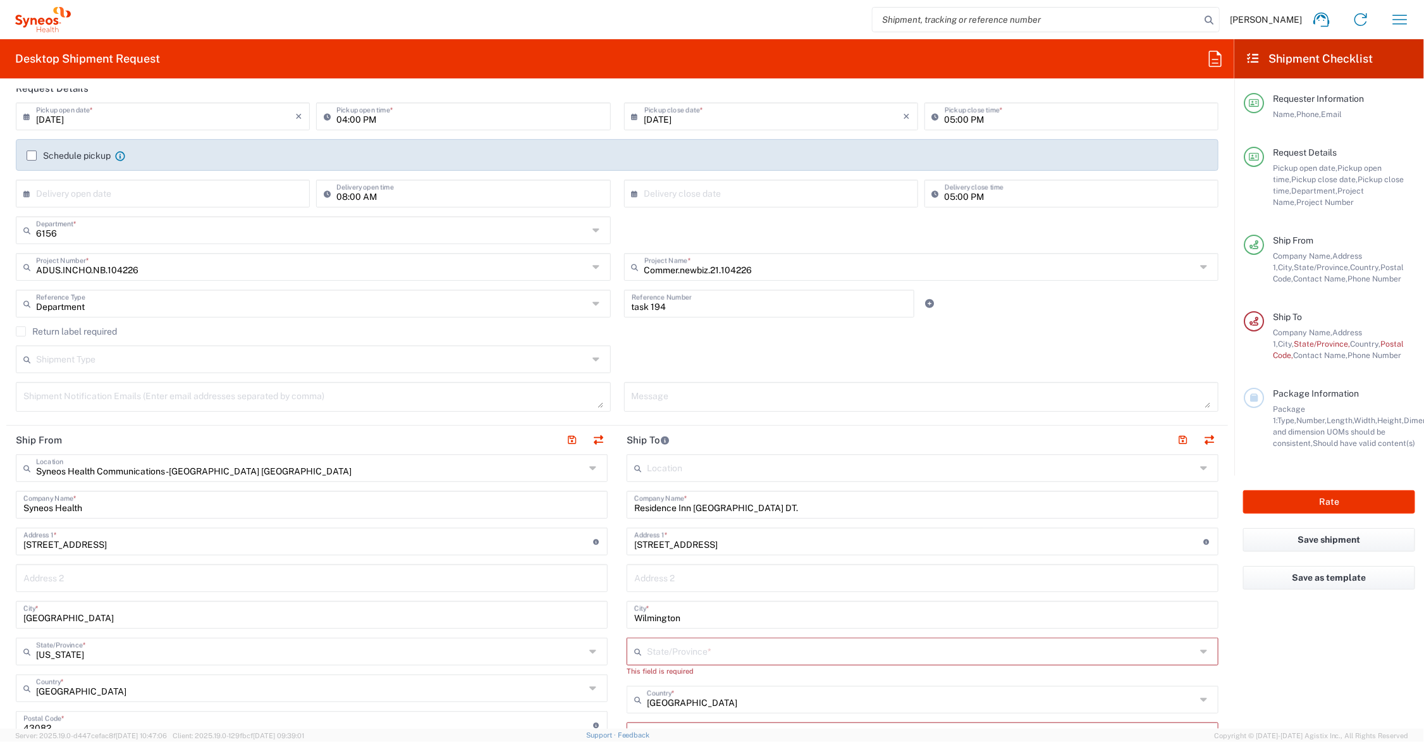
click at [687, 647] on input "text" at bounding box center [921, 650] width 549 height 22
click at [661, 624] on span "Delaware" at bounding box center [914, 627] width 584 height 20
type input "Delaware"
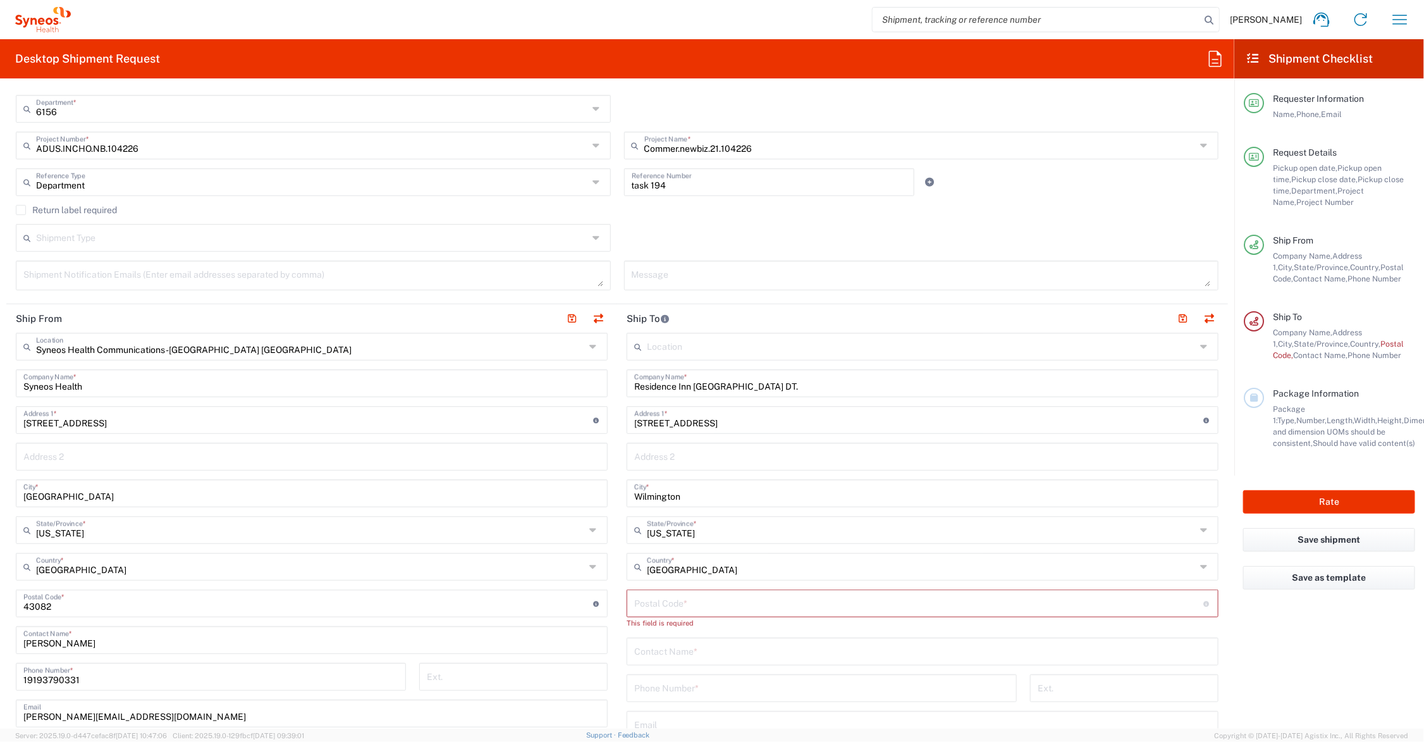
scroll to position [316, 0]
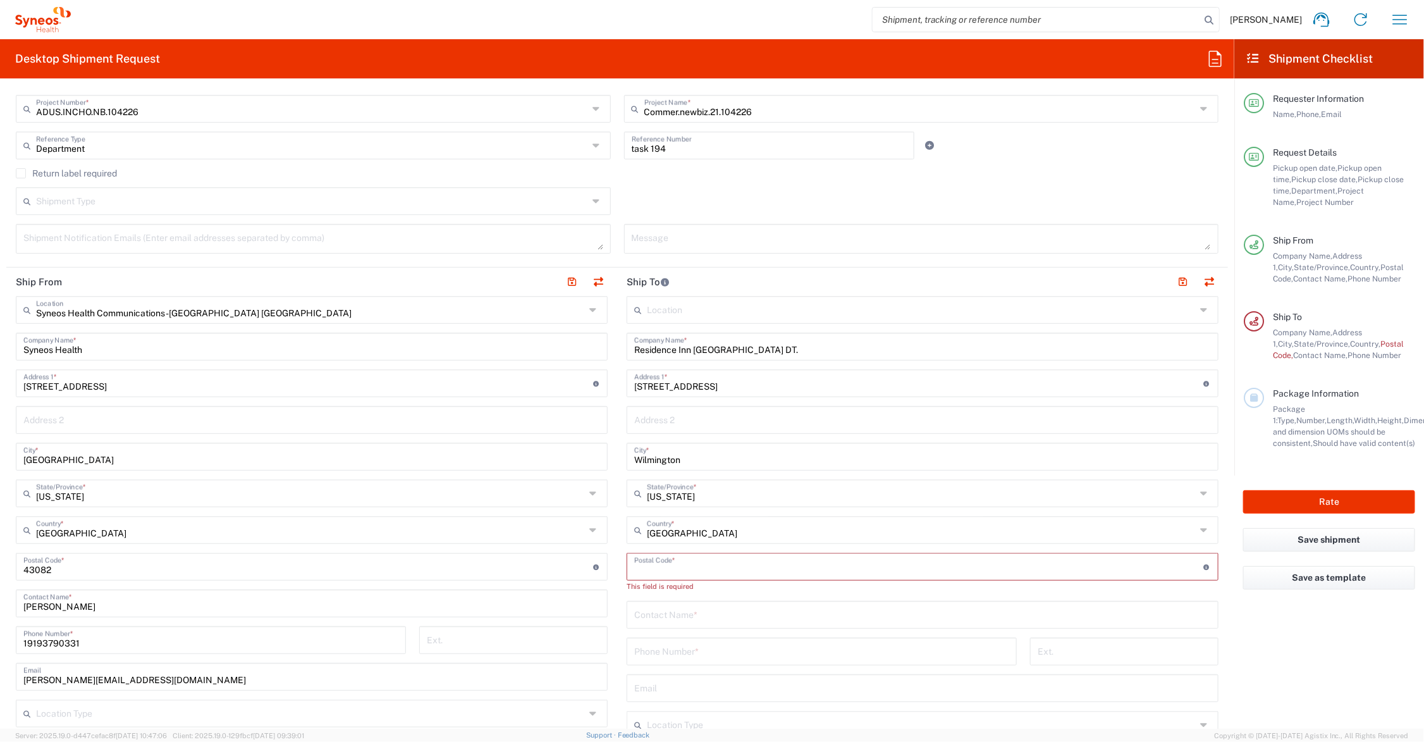
click at [684, 561] on input "undefined" at bounding box center [919, 566] width 570 height 22
type input "19801"
type input "Donna Racik (Guest)"
type input "302-777-7373"
click at [1174, 279] on button "button" at bounding box center [1183, 282] width 18 height 18
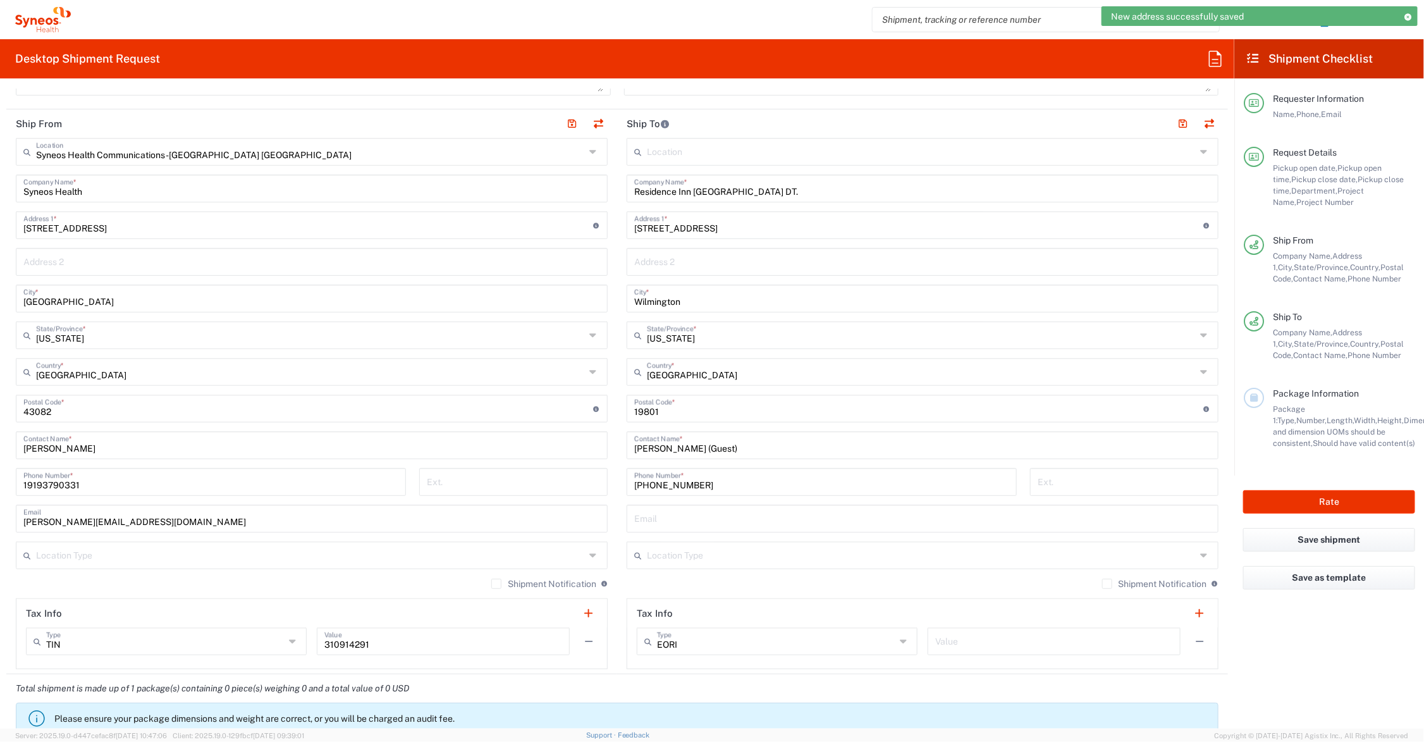
scroll to position [790, 0]
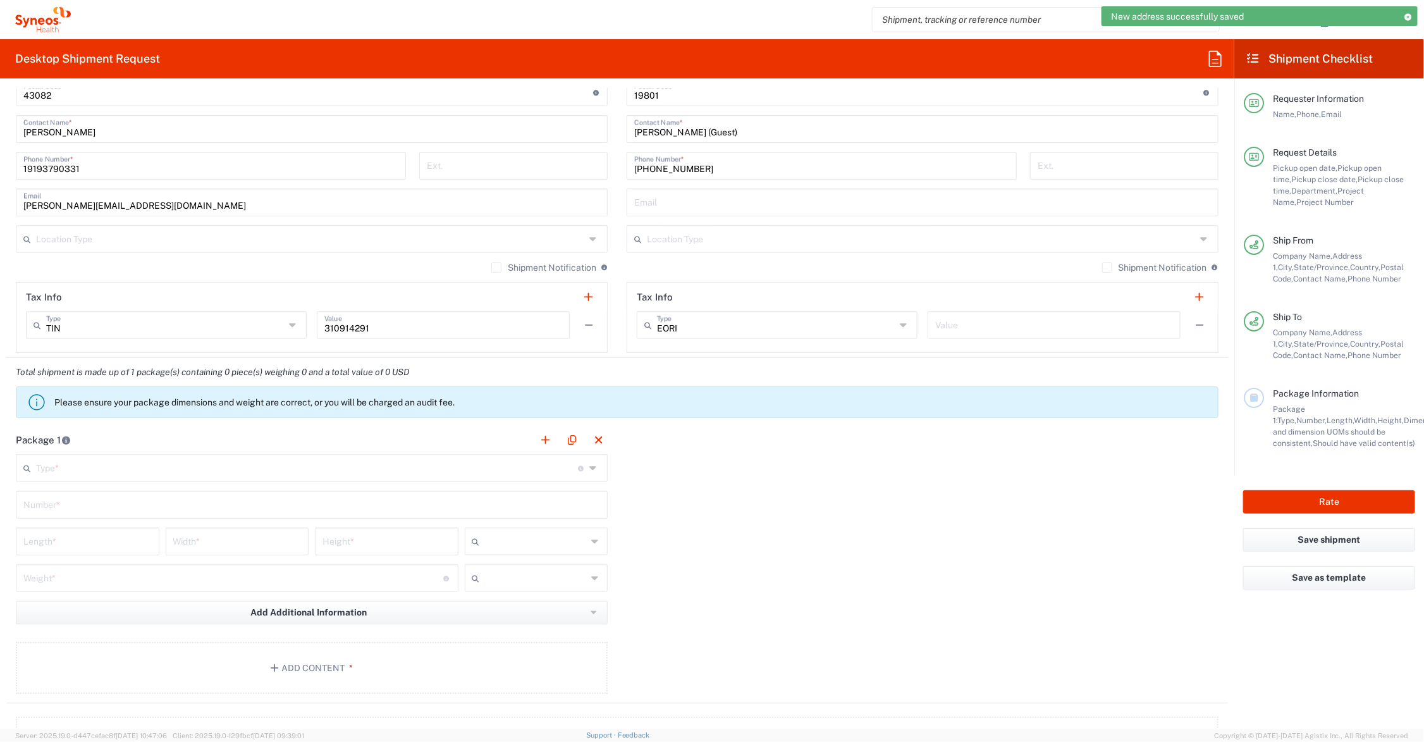
click at [73, 465] on input "text" at bounding box center [307, 467] width 542 height 22
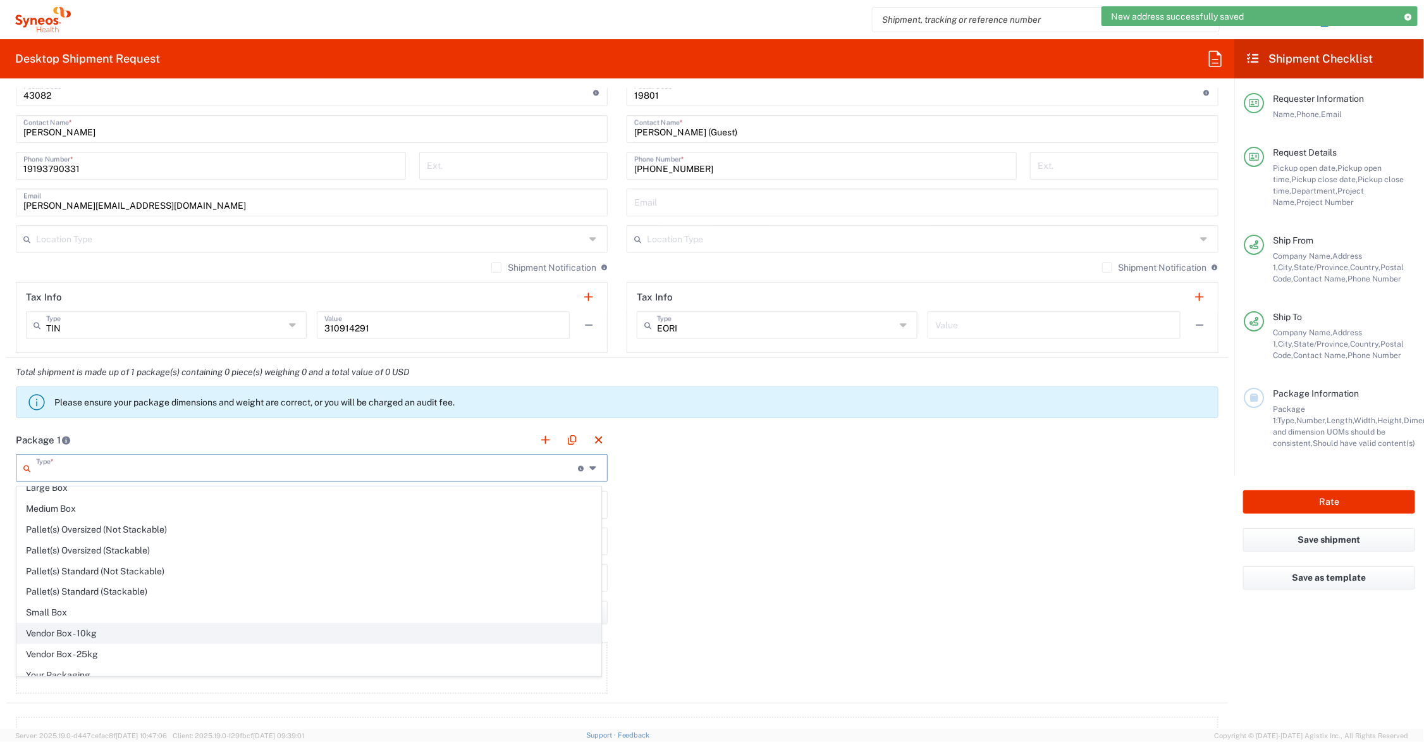
scroll to position [42, 0]
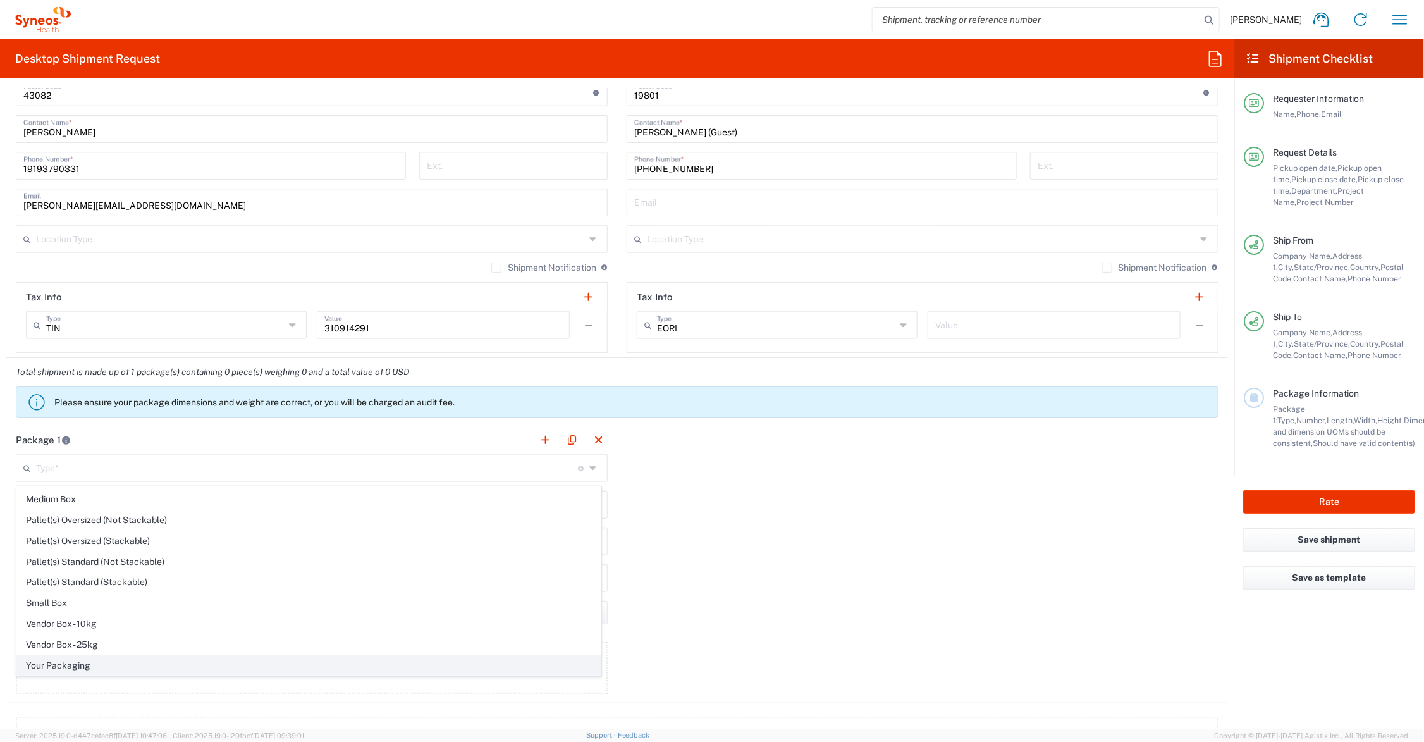
click at [102, 663] on span "Your Packaging" at bounding box center [309, 666] width 584 height 20
type input "Your Packaging"
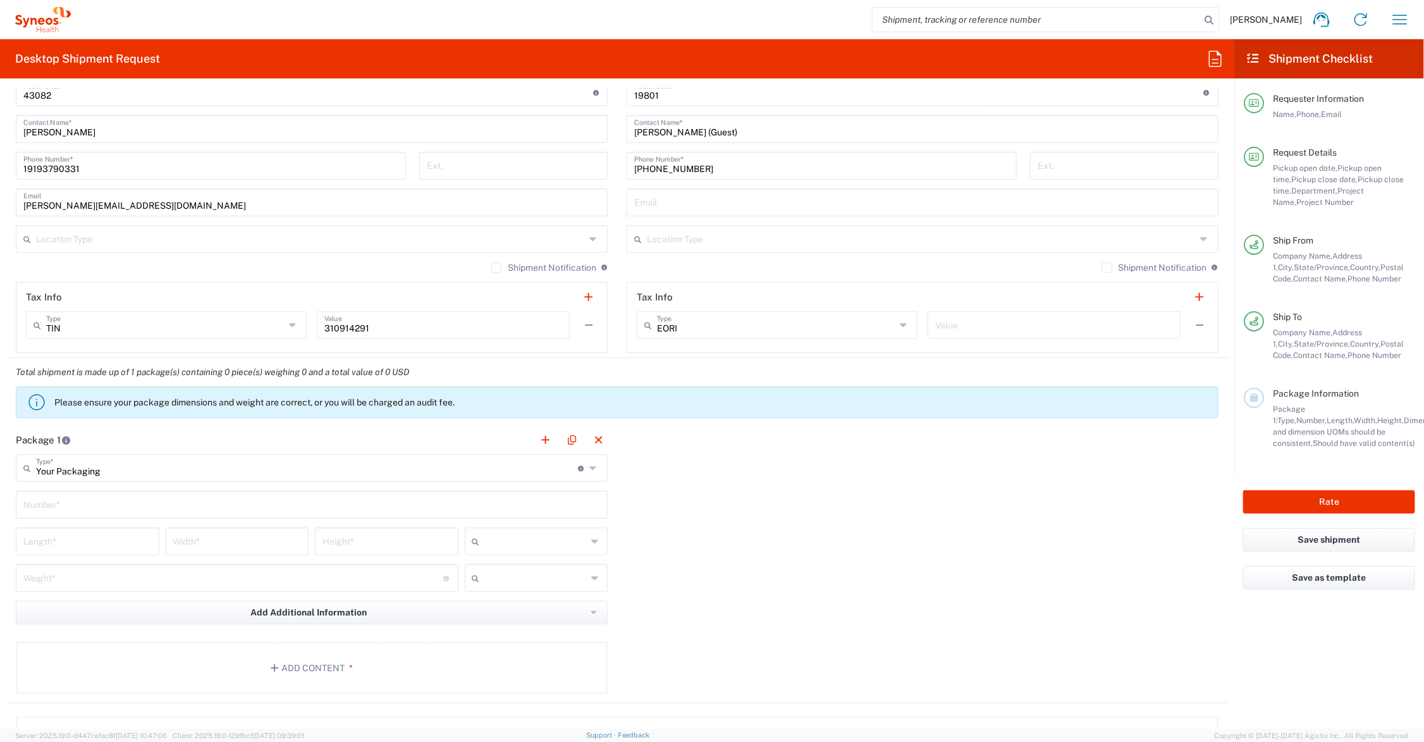
click at [70, 503] on input "text" at bounding box center [311, 504] width 577 height 22
type input "1"
click at [80, 548] on input "number" at bounding box center [87, 540] width 128 height 22
type input "20"
type input "14"
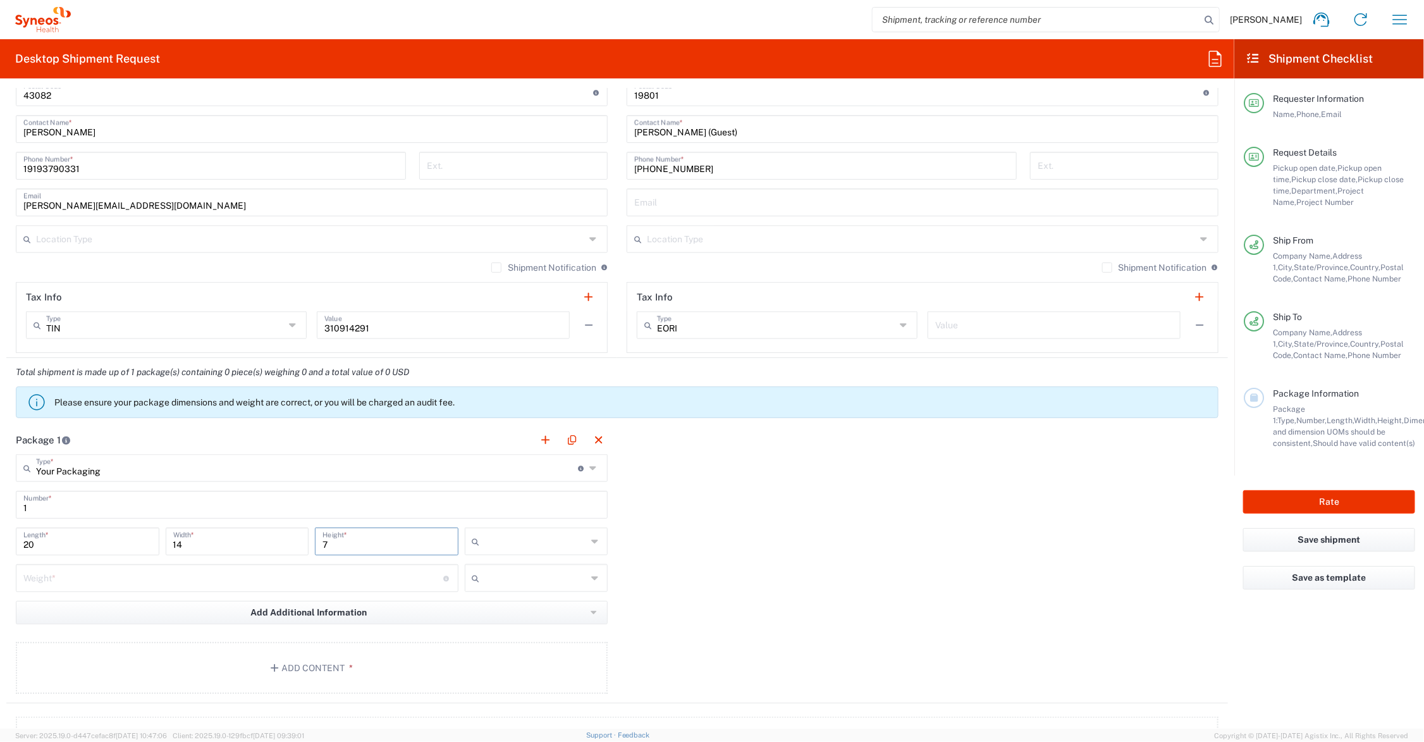
type input "7"
click at [191, 580] on input "number" at bounding box center [233, 577] width 420 height 22
type input "1"
type input "20"
click at [501, 544] on input "text" at bounding box center [536, 541] width 102 height 20
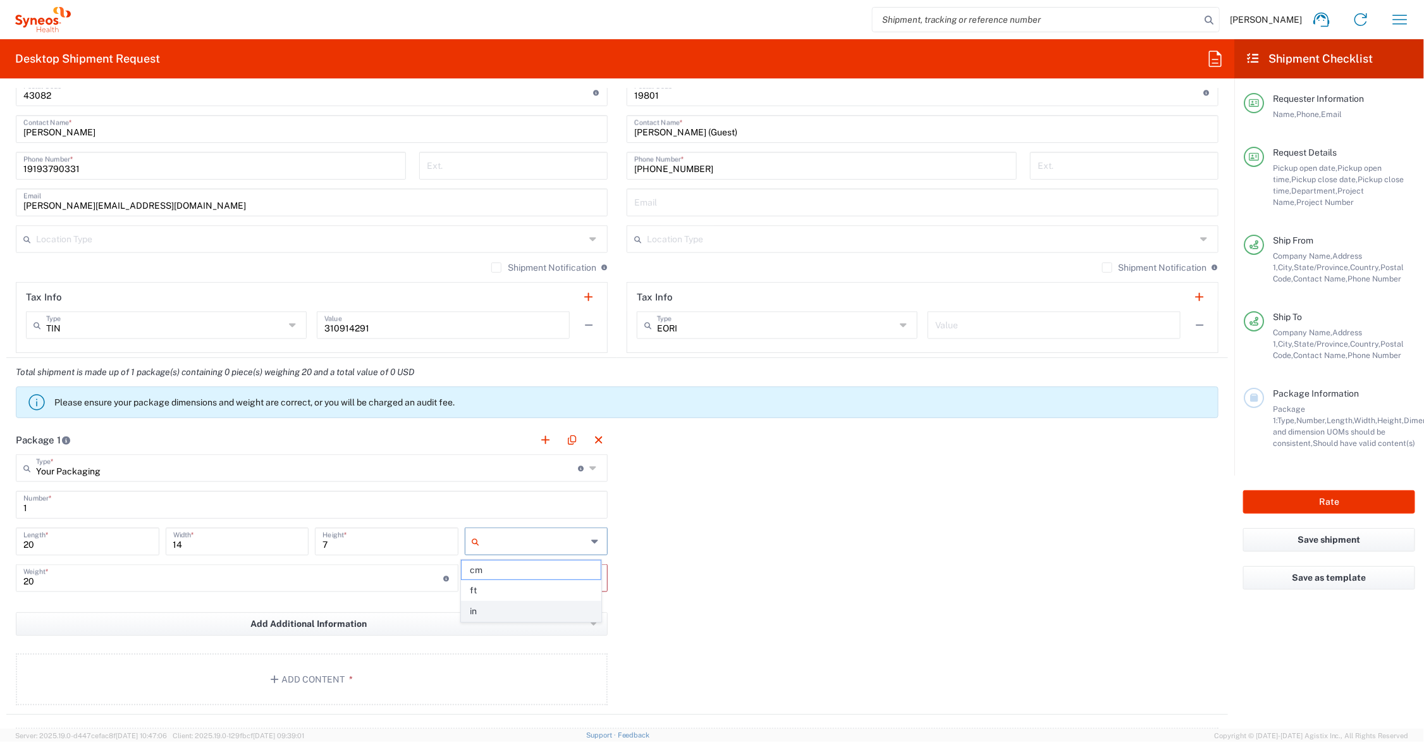
click at [493, 609] on span "in" at bounding box center [531, 611] width 139 height 20
type input "in"
click at [495, 579] on input "text" at bounding box center [536, 578] width 102 height 20
click at [492, 622] on span "lbs" at bounding box center [531, 627] width 139 height 20
type input "lbs"
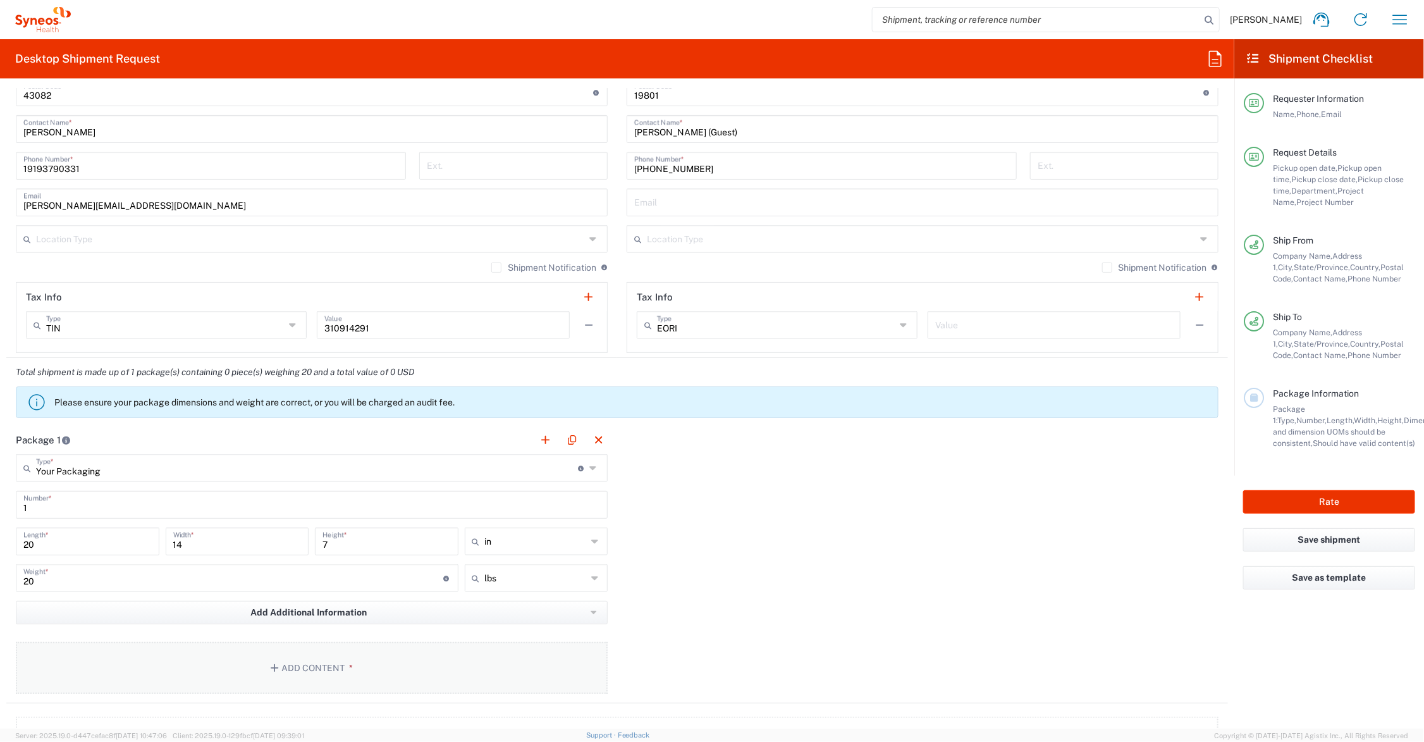
click at [297, 664] on button "Add Content *" at bounding box center [312, 668] width 592 height 52
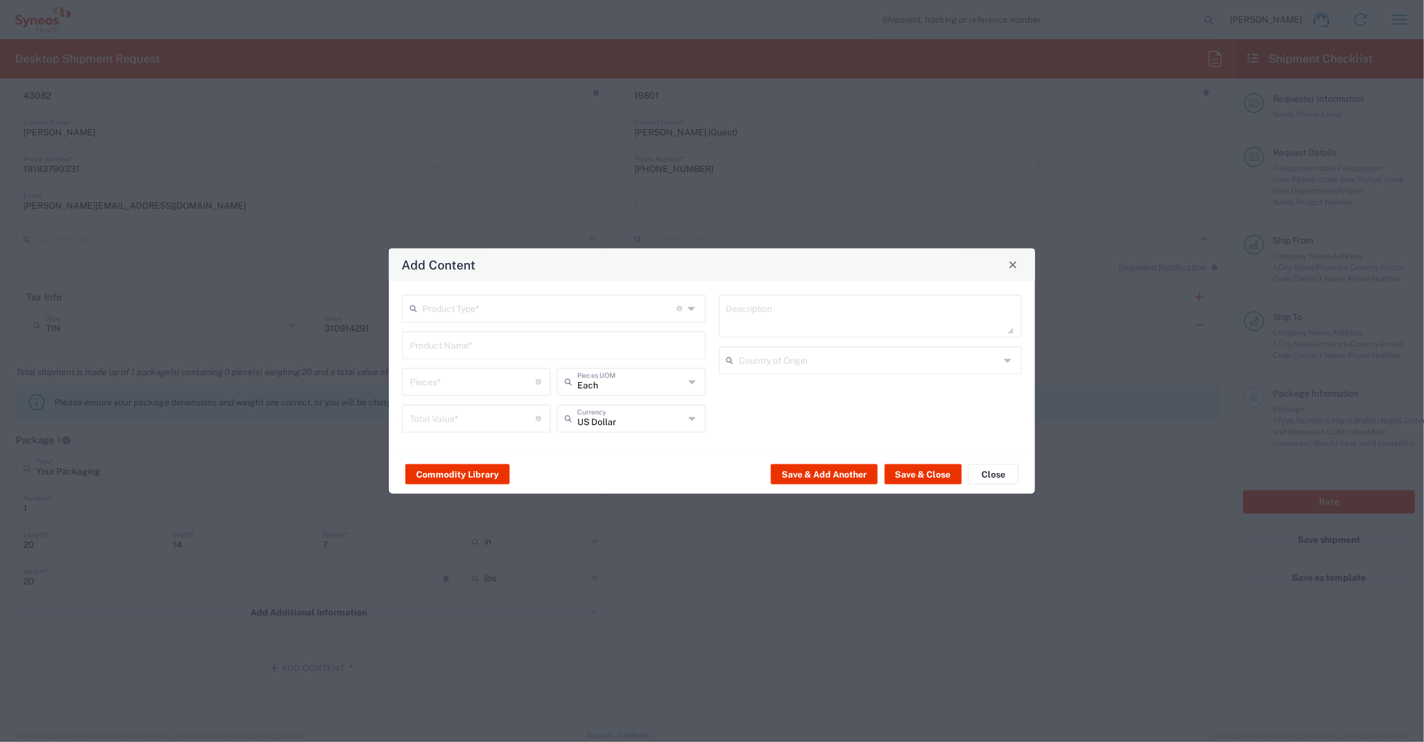
click at [470, 305] on input "text" at bounding box center [549, 307] width 254 height 22
click at [457, 333] on span "Documents" at bounding box center [554, 336] width 300 height 20
type input "Documents"
type input "1"
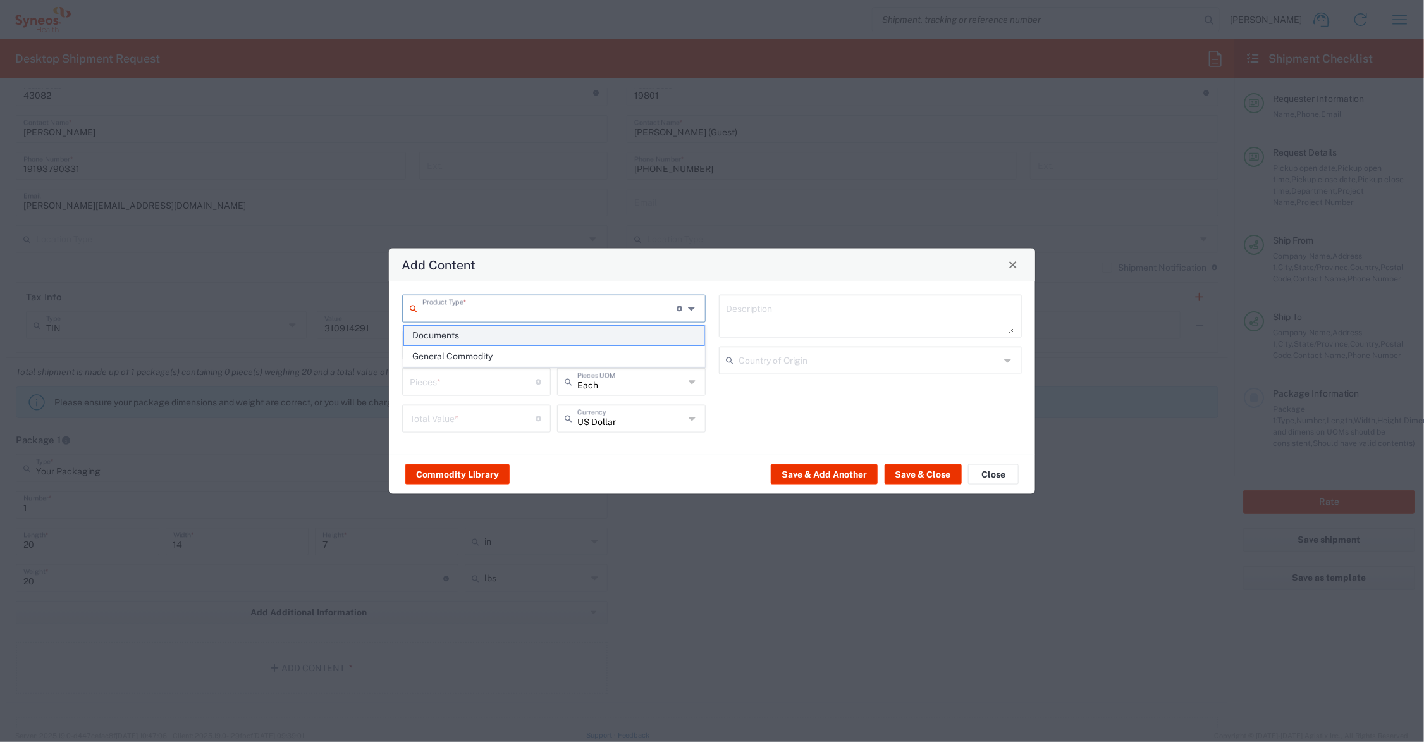
type input "1"
type textarea "Documents"
drag, startPoint x: 427, startPoint y: 381, endPoint x: 403, endPoint y: 381, distance: 24.0
click at [403, 381] on div "1 Pieces * Number of pieces inside all the packages" at bounding box center [476, 381] width 149 height 28
type input "14"
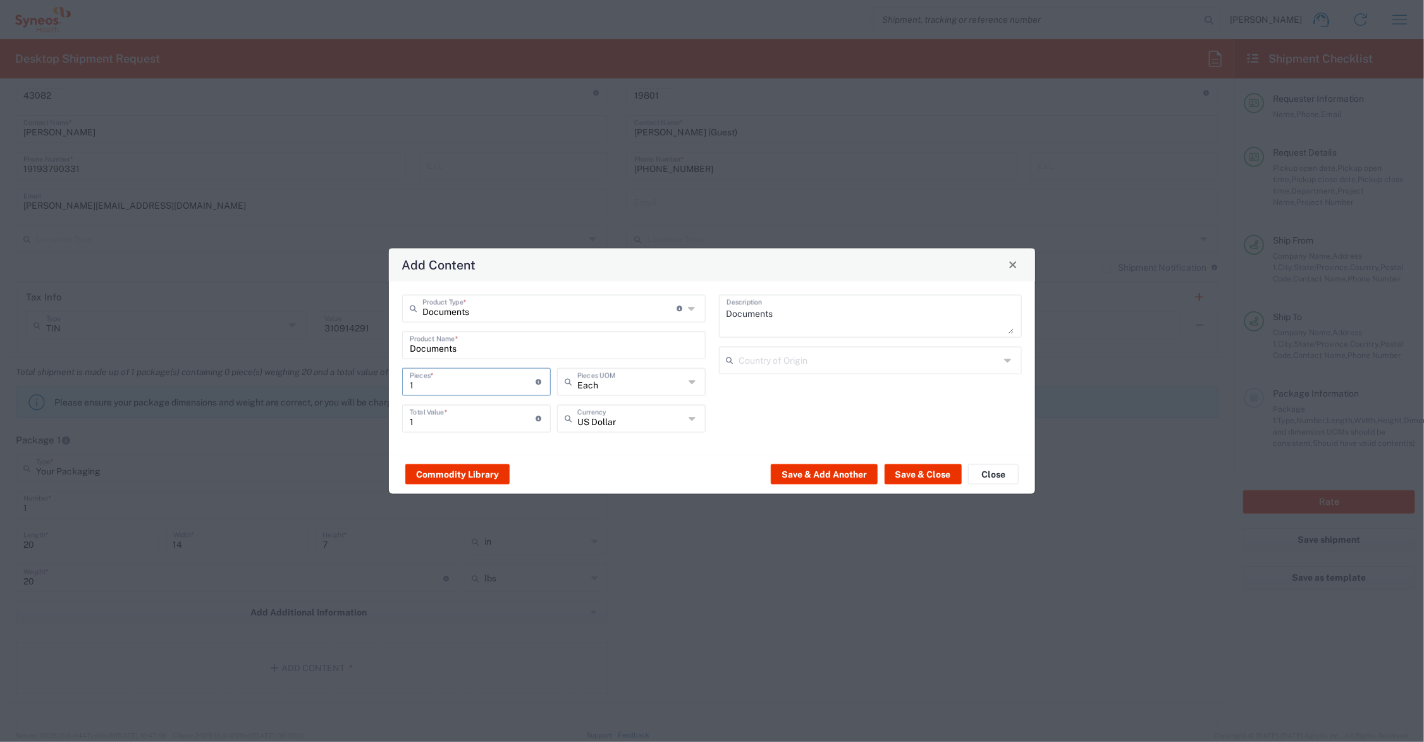
type input "14"
type input "145"
drag, startPoint x: 444, startPoint y: 424, endPoint x: 391, endPoint y: 419, distance: 54.0
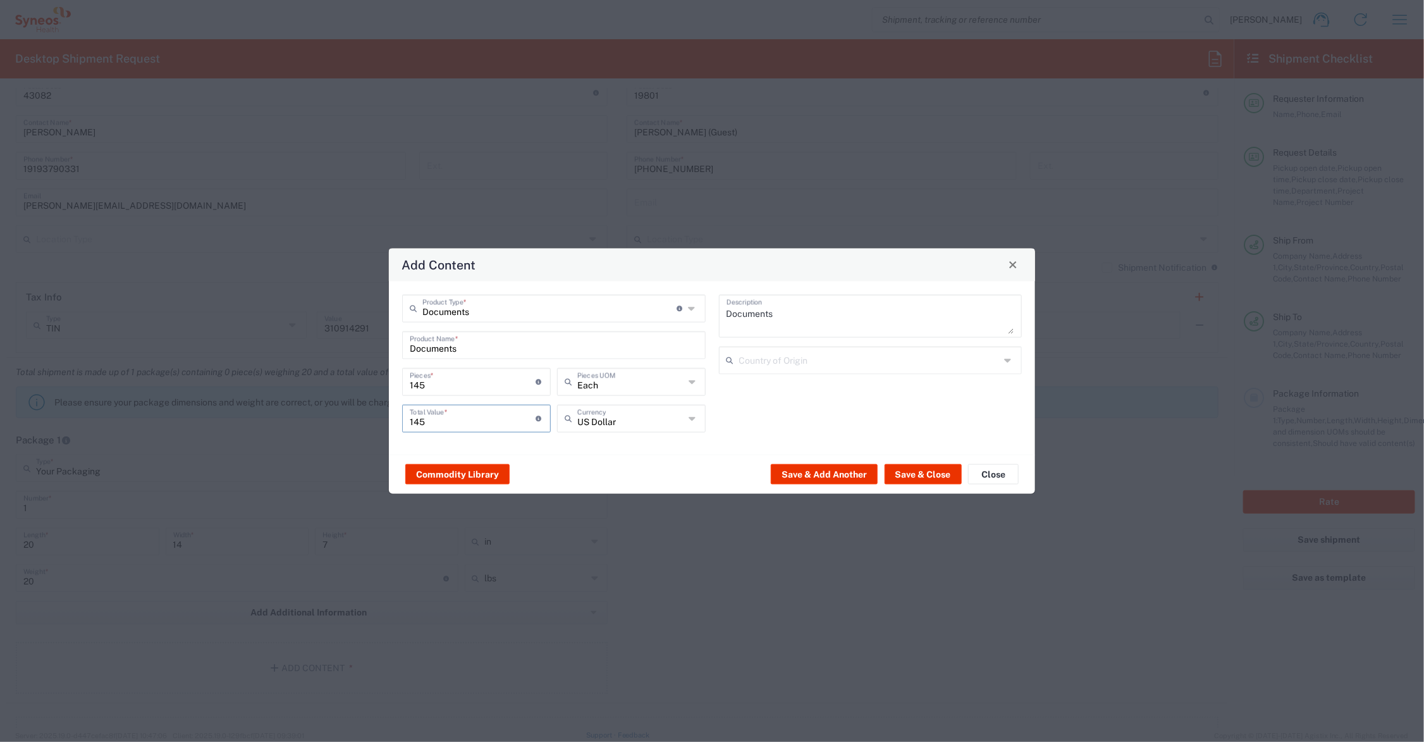
click at [391, 419] on div "Documents Product Type * Document: Paper document generated internally by Syneo…" at bounding box center [712, 367] width 646 height 173
type input "98.00"
click at [915, 472] on button "Save & Close" at bounding box center [923, 474] width 77 height 20
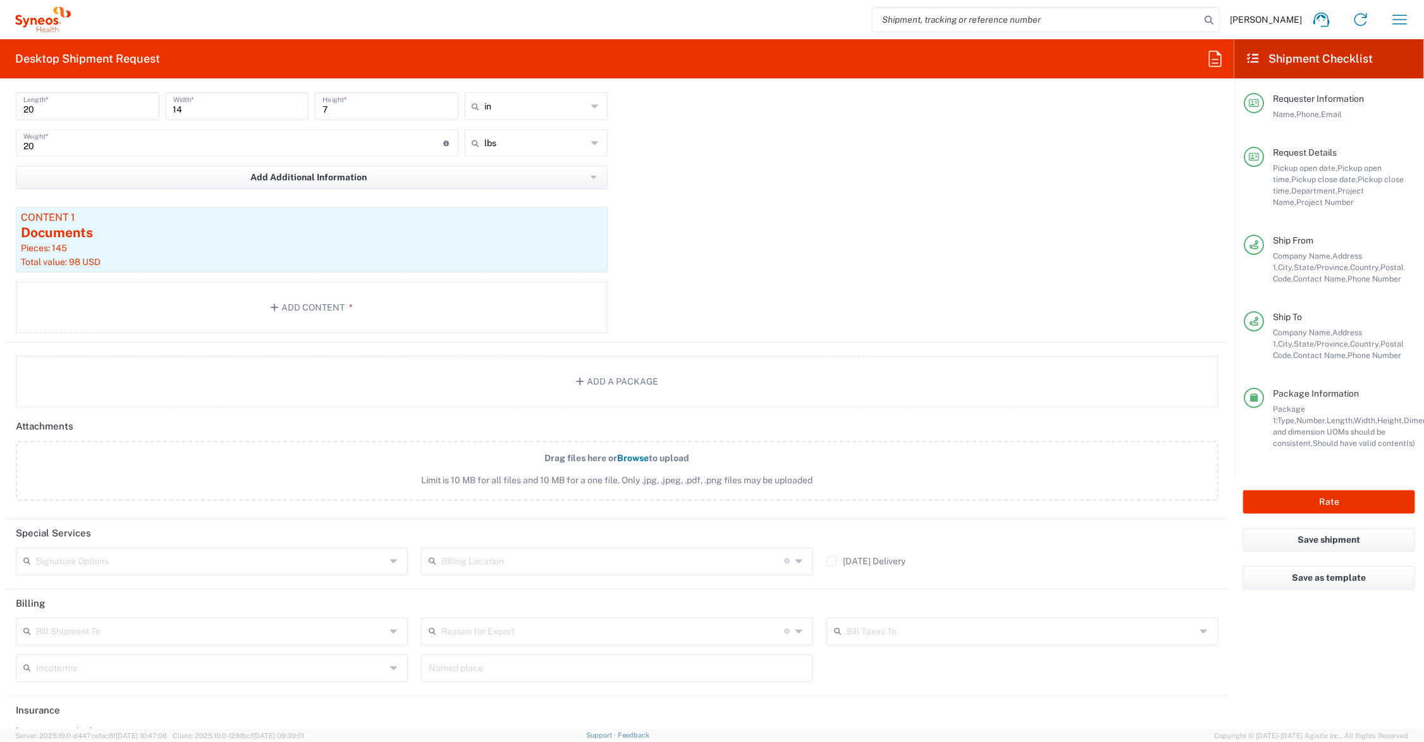
scroll to position [1265, 0]
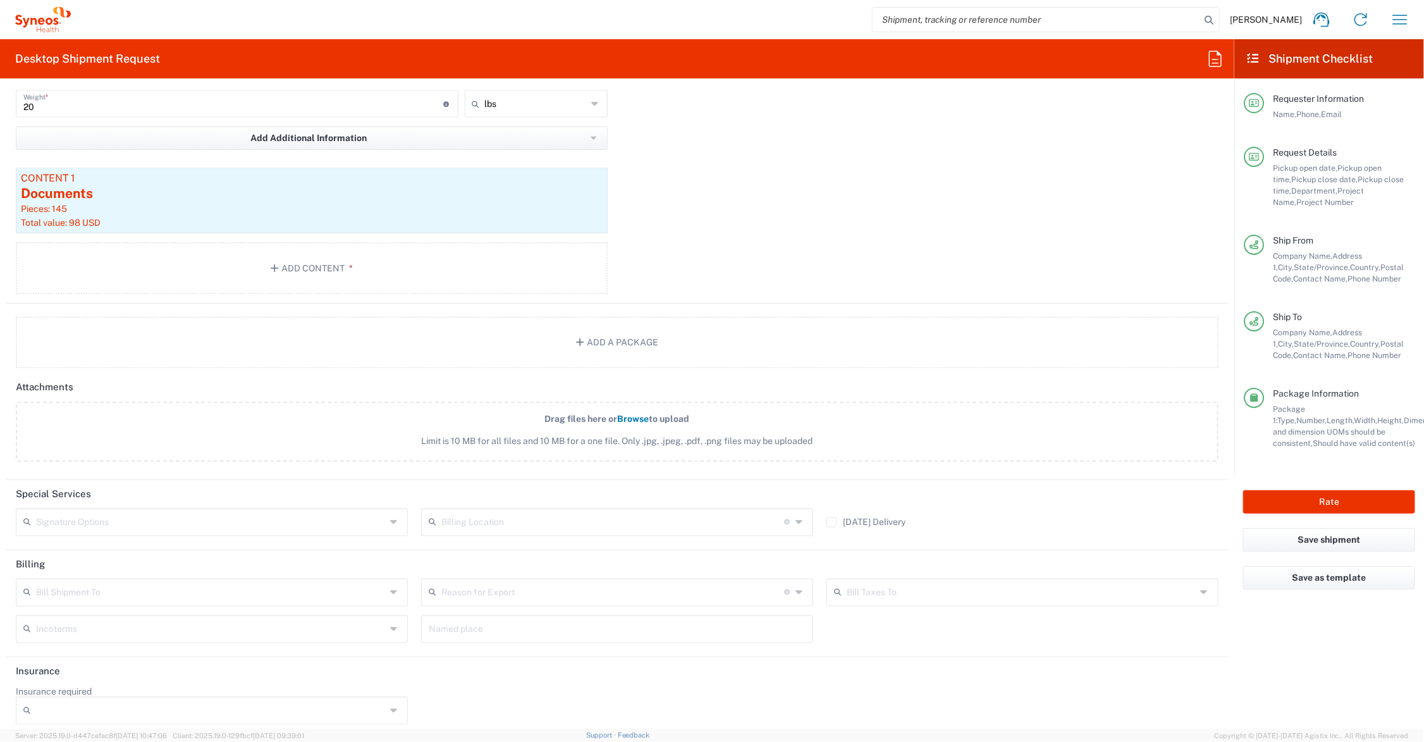
click at [826, 520] on label "Saturday Delivery" at bounding box center [865, 522] width 79 height 10
click at [831, 522] on input "Saturday Delivery" at bounding box center [831, 522] width 0 height 0
click at [1282, 498] on button "Rate" at bounding box center [1329, 501] width 172 height 23
type input "6156"
type input "Commer.newbiz.21.104226"
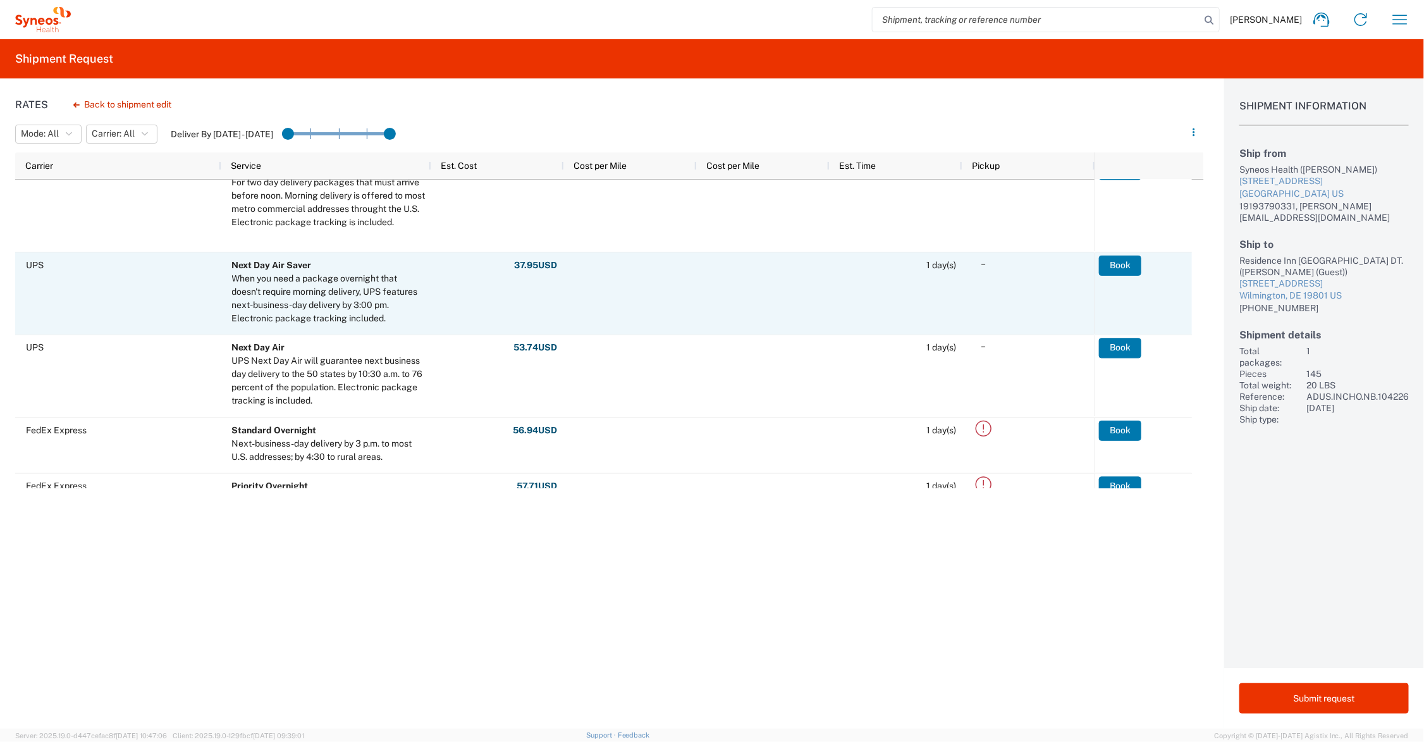
scroll to position [316, 0]
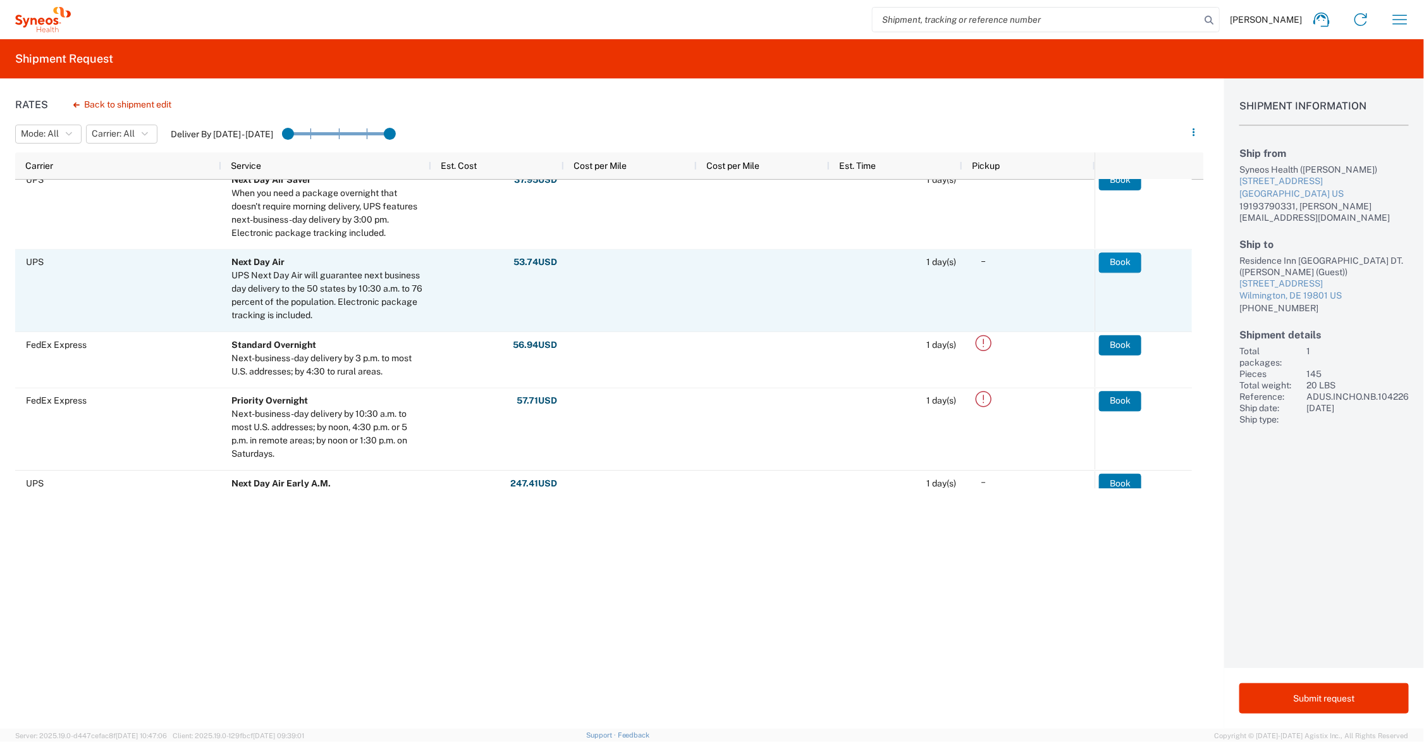
click at [1122, 261] on button "Book" at bounding box center [1120, 262] width 42 height 20
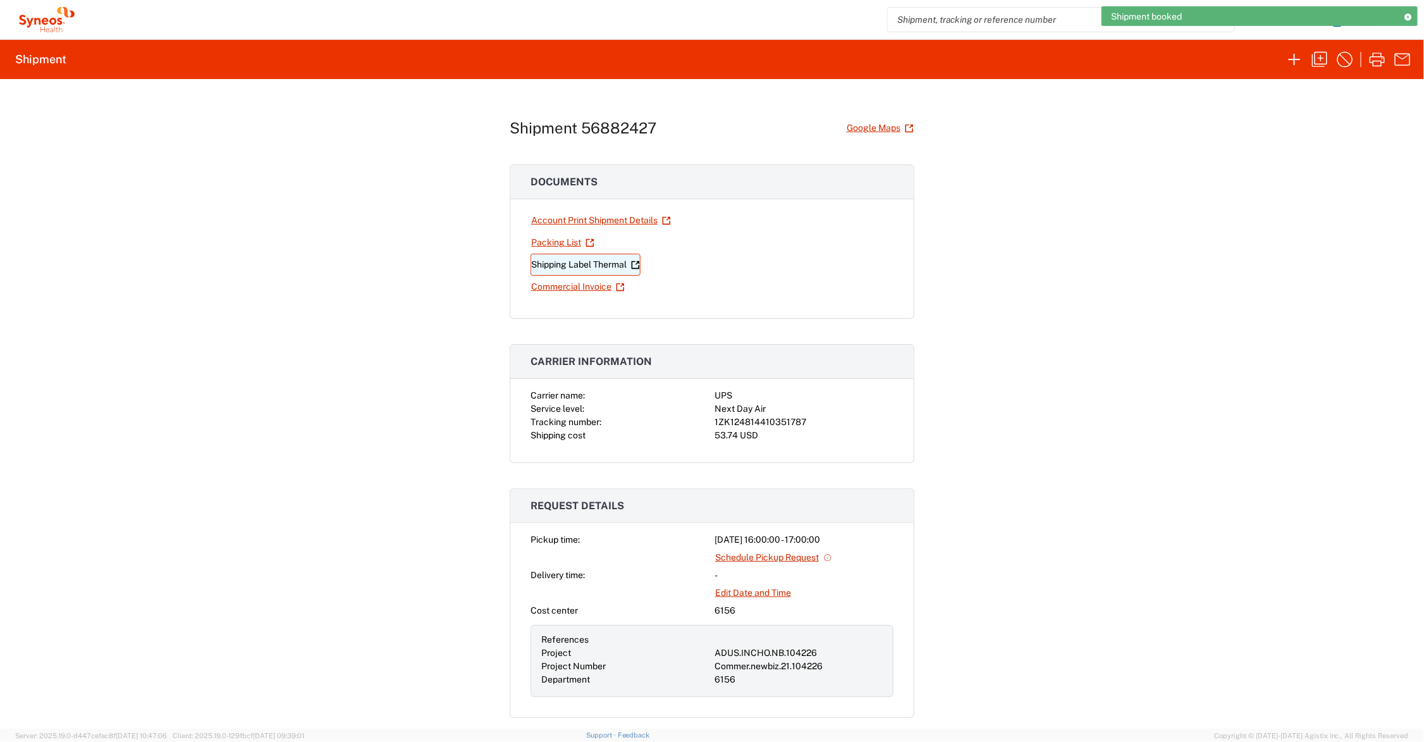
click at [582, 266] on link "Shipping Label Thermal" at bounding box center [585, 265] width 110 height 22
